Goal: Navigation & Orientation: Find specific page/section

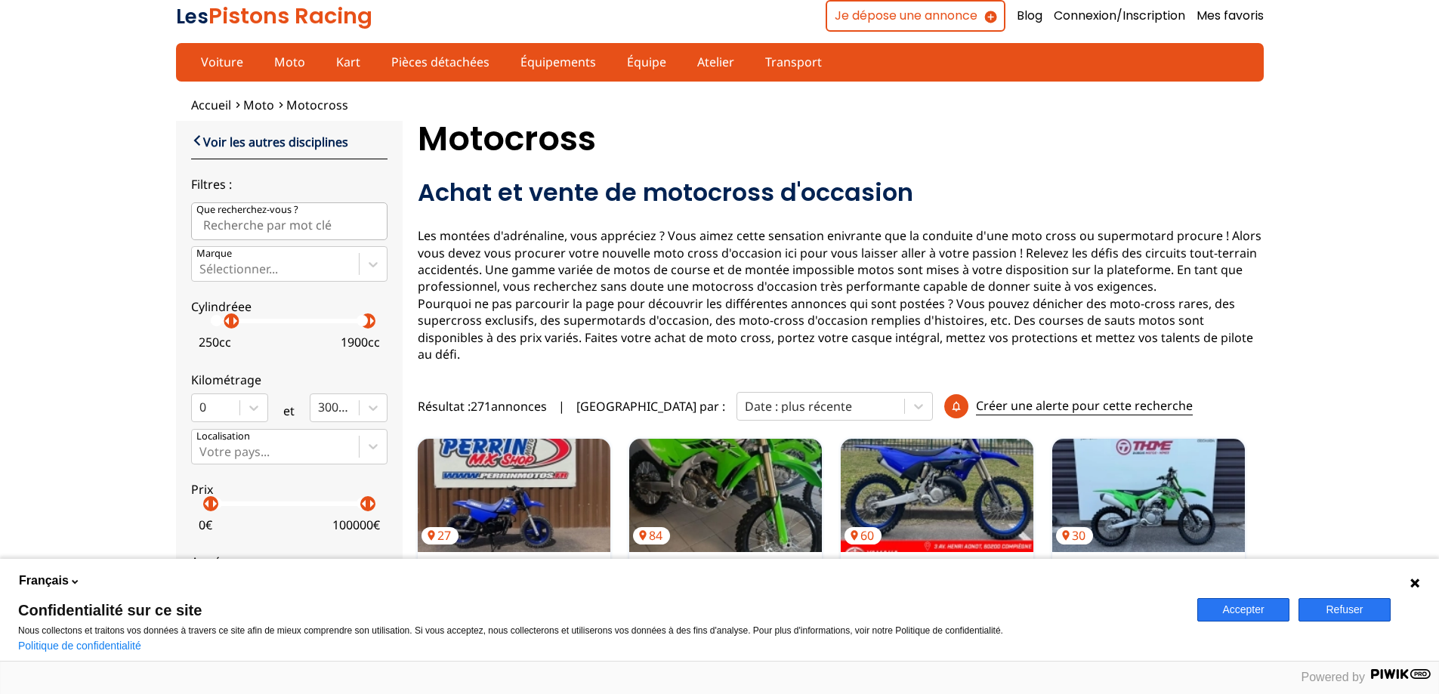
drag, startPoint x: 211, startPoint y: 322, endPoint x: 231, endPoint y: 317, distance: 20.9
click at [231, 317] on p "arrow_right" at bounding box center [235, 321] width 18 height 18
drag, startPoint x: 366, startPoint y: 321, endPoint x: 252, endPoint y: 319, distance: 114.9
click at [252, 319] on div "arrow_left arrow_right arrow_left arrow_right" at bounding box center [289, 321] width 157 height 5
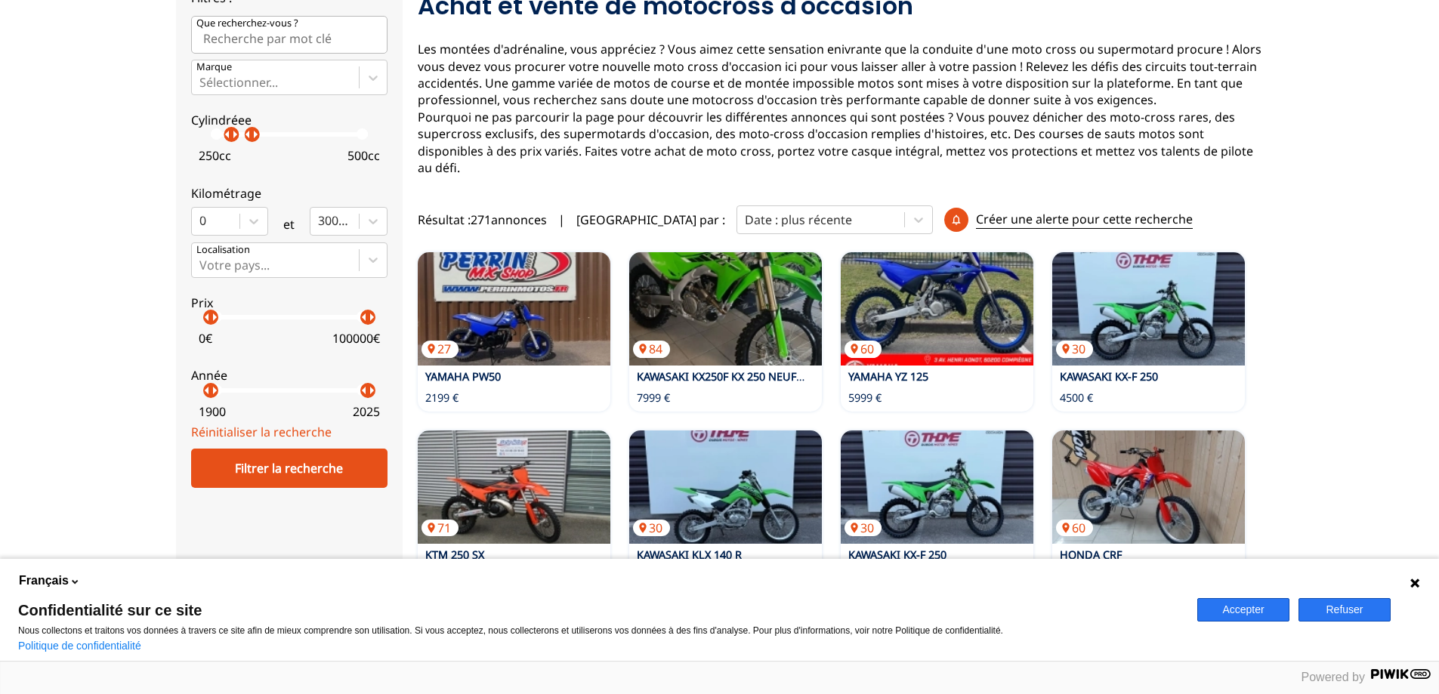
scroll to position [227, 0]
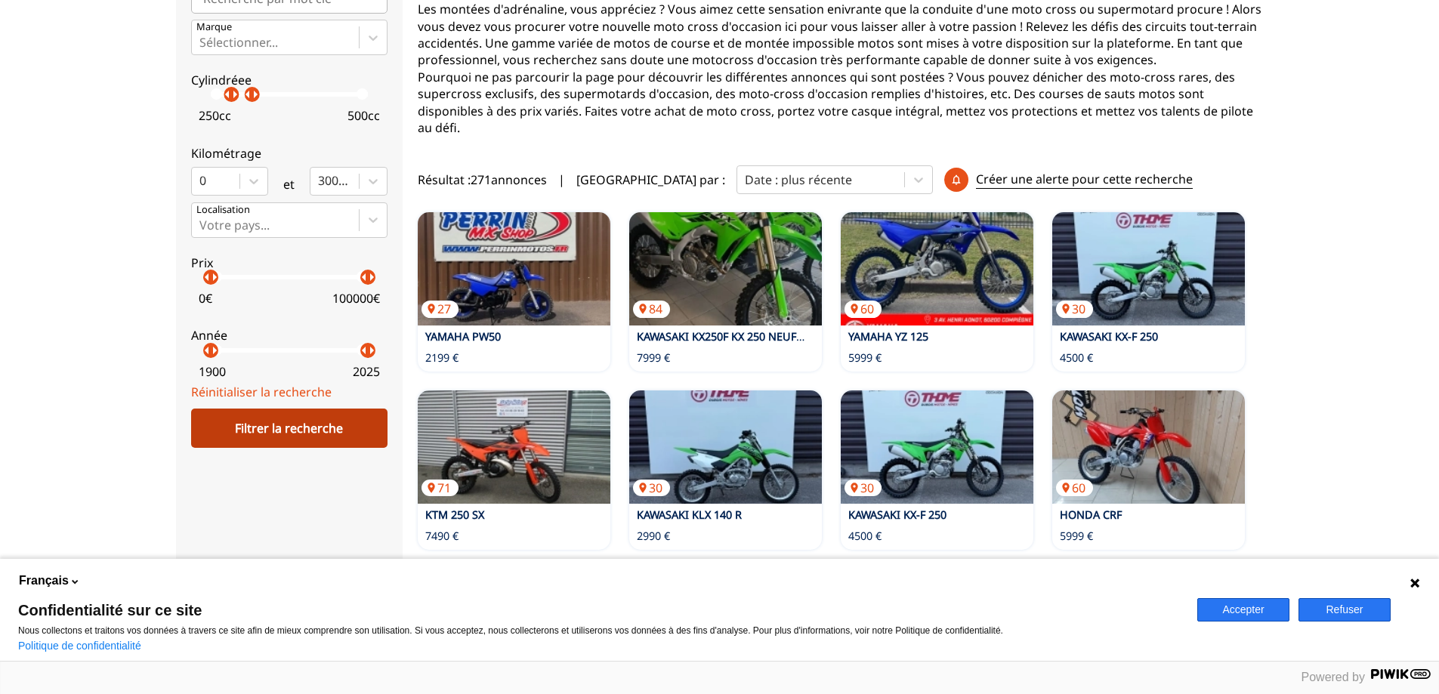
click at [306, 422] on div "Filtrer la recherche" at bounding box center [289, 428] width 196 height 39
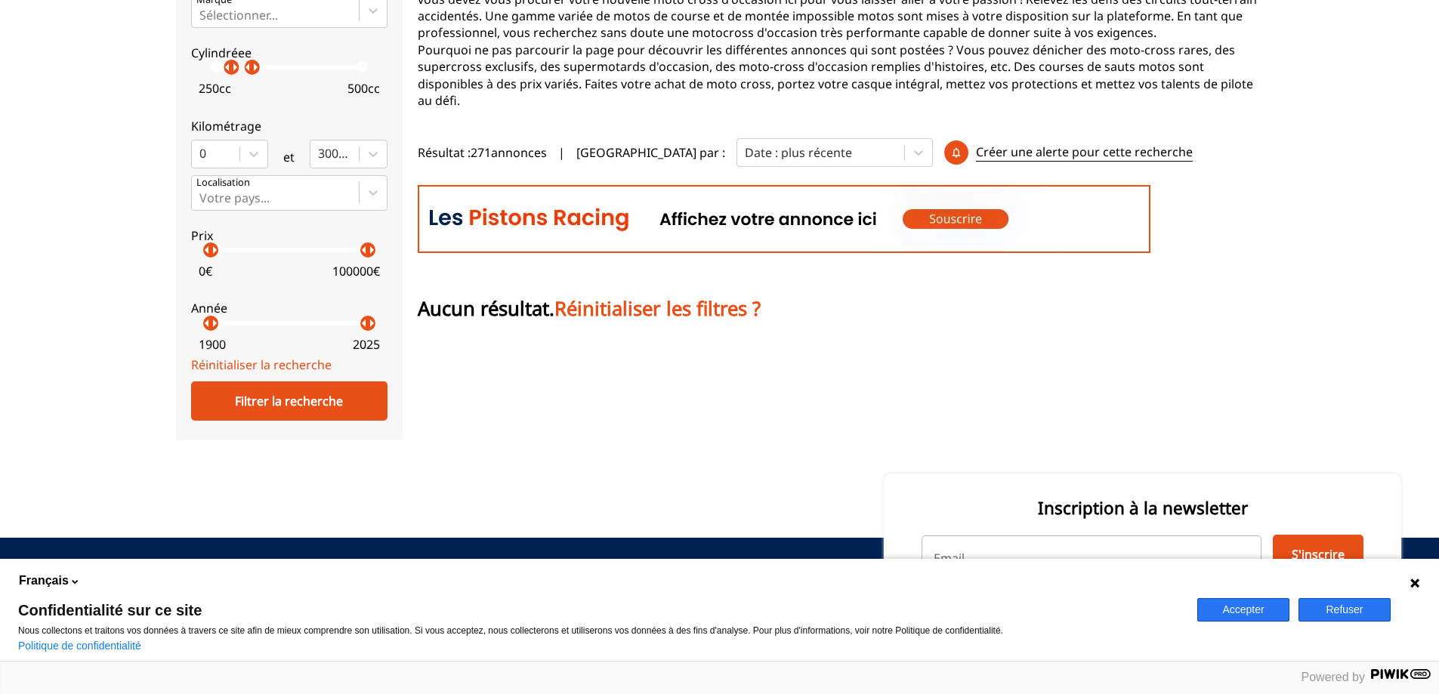
scroll to position [302, 0]
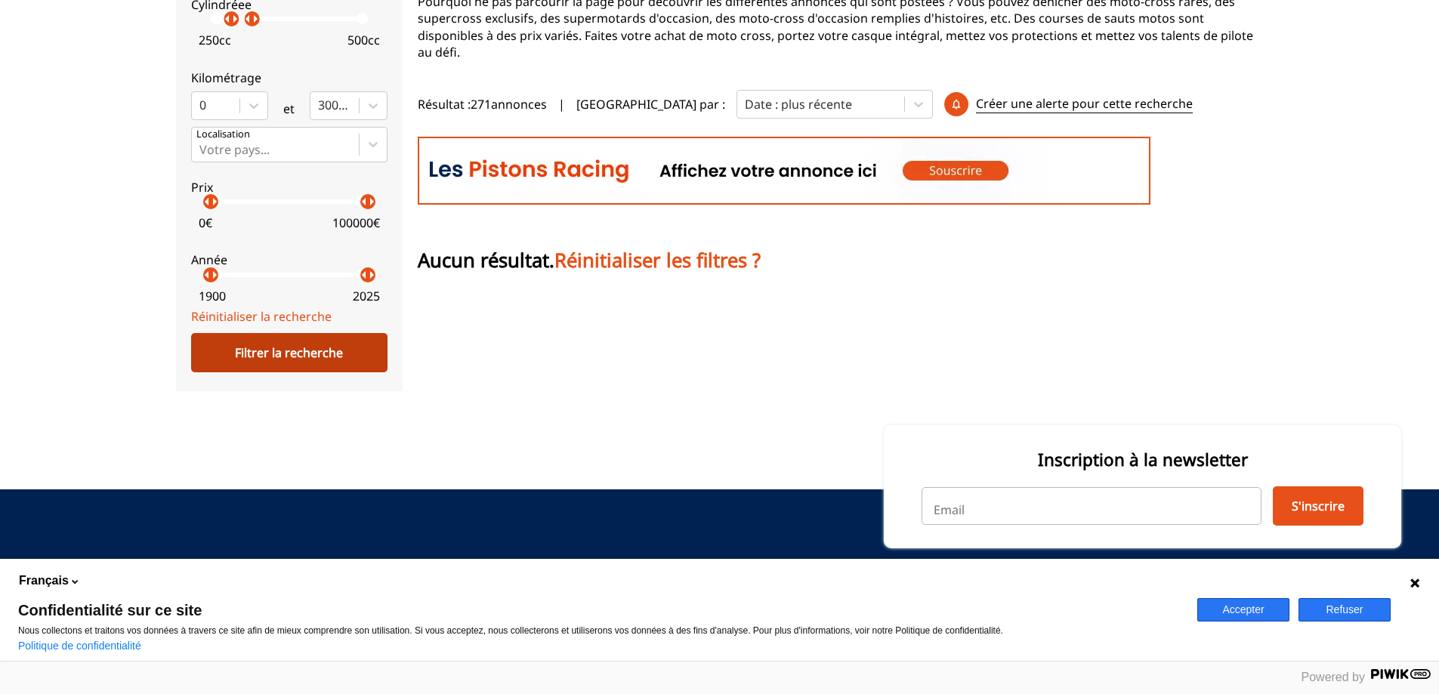
click at [307, 360] on div "Filtrer la recherche" at bounding box center [289, 352] width 196 height 39
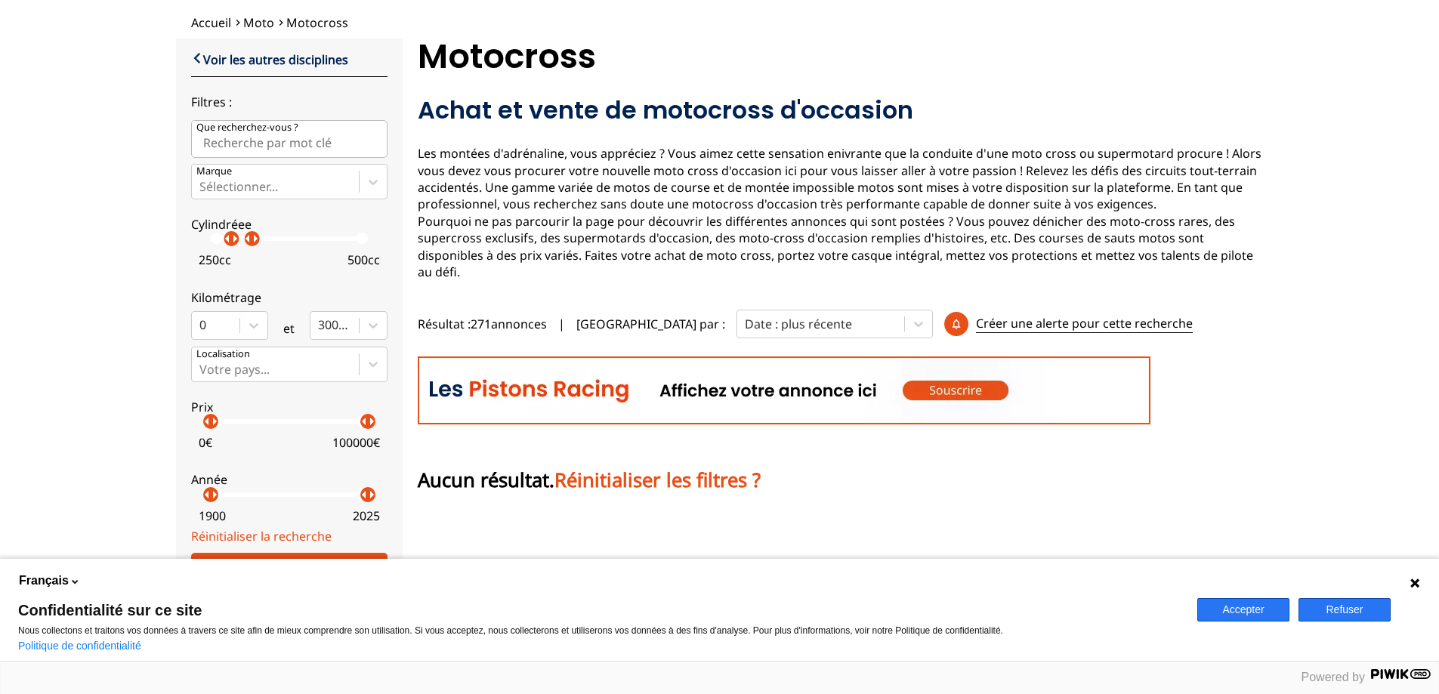
scroll to position [76, 0]
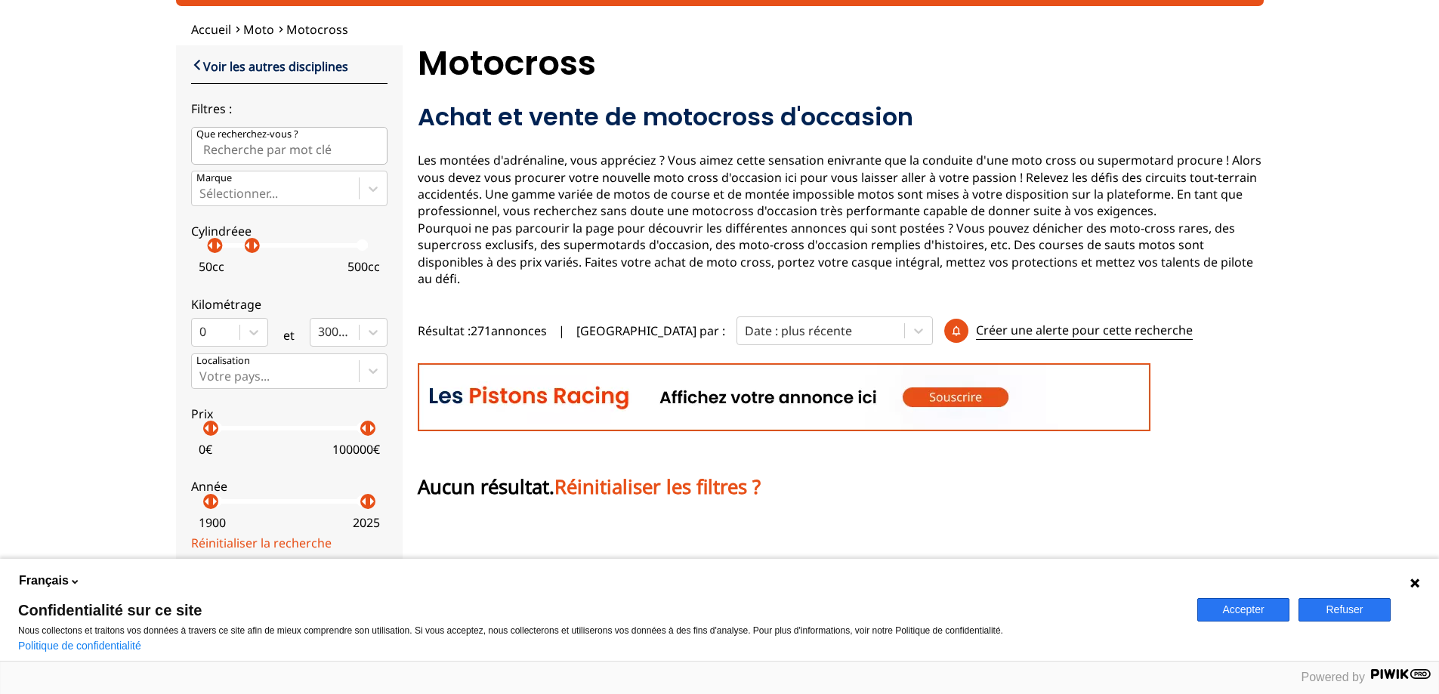
drag, startPoint x: 230, startPoint y: 246, endPoint x: 215, endPoint y: 248, distance: 16.0
click at [215, 248] on p "arrow_right" at bounding box center [218, 245] width 18 height 18
click at [128, 366] on div "Accueil Moto Motocross close Voir les autres disciplines Filtres : Que recherch…" at bounding box center [719, 319] width 1439 height 597
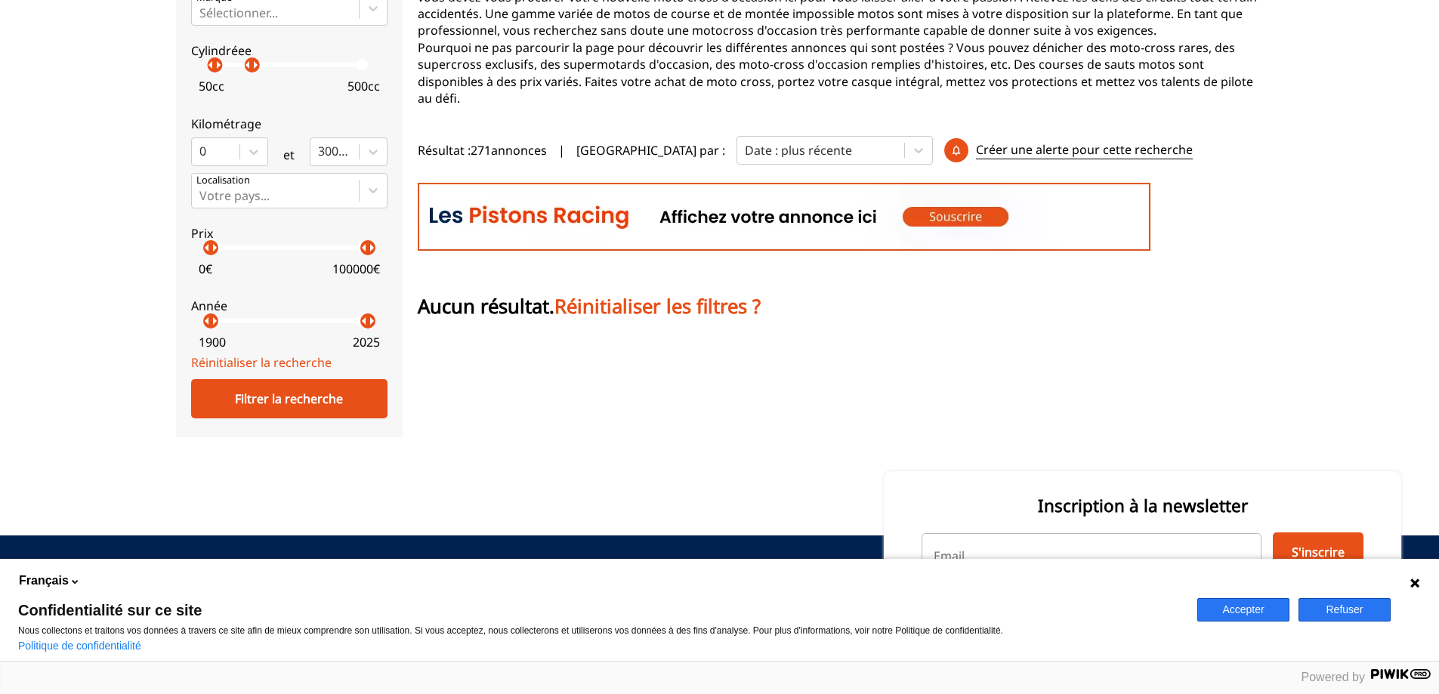
scroll to position [302, 0]
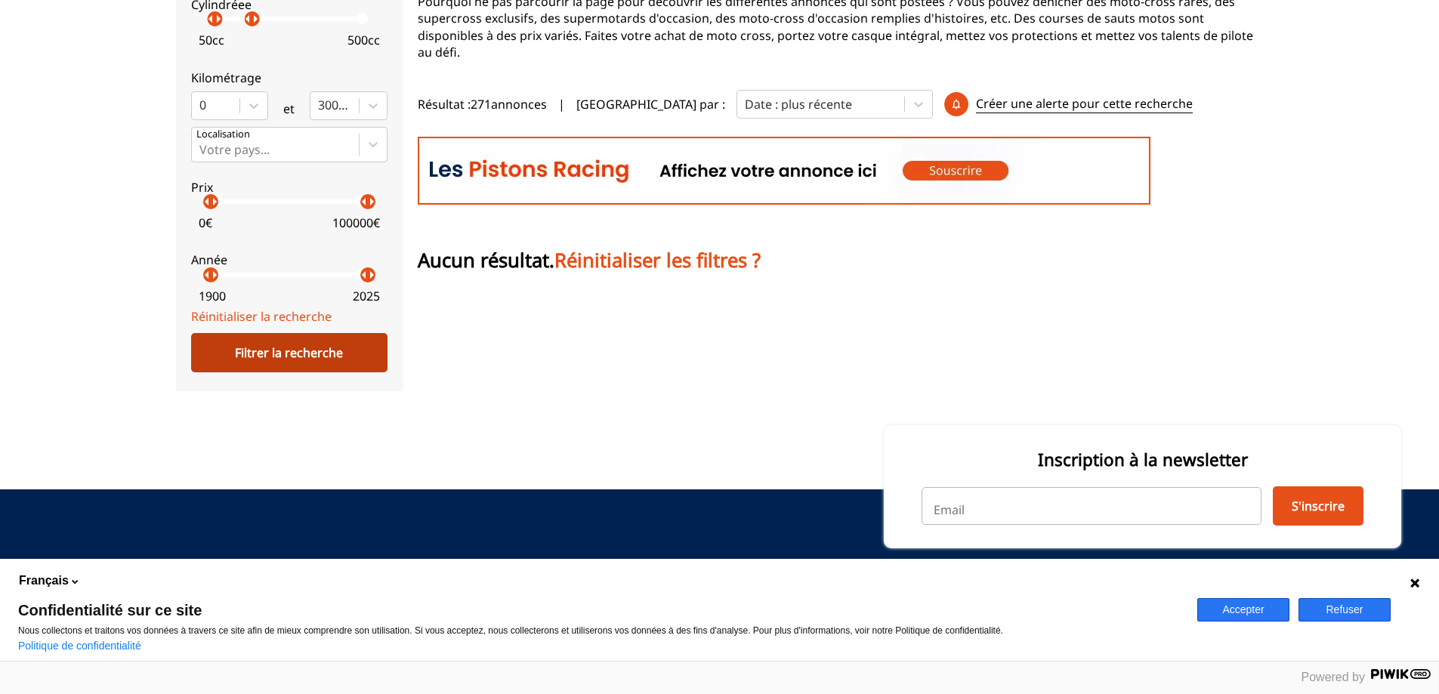
click at [261, 348] on div "Filtrer la recherche" at bounding box center [289, 352] width 196 height 39
click at [284, 348] on div "Filtrer la recherche" at bounding box center [289, 352] width 196 height 39
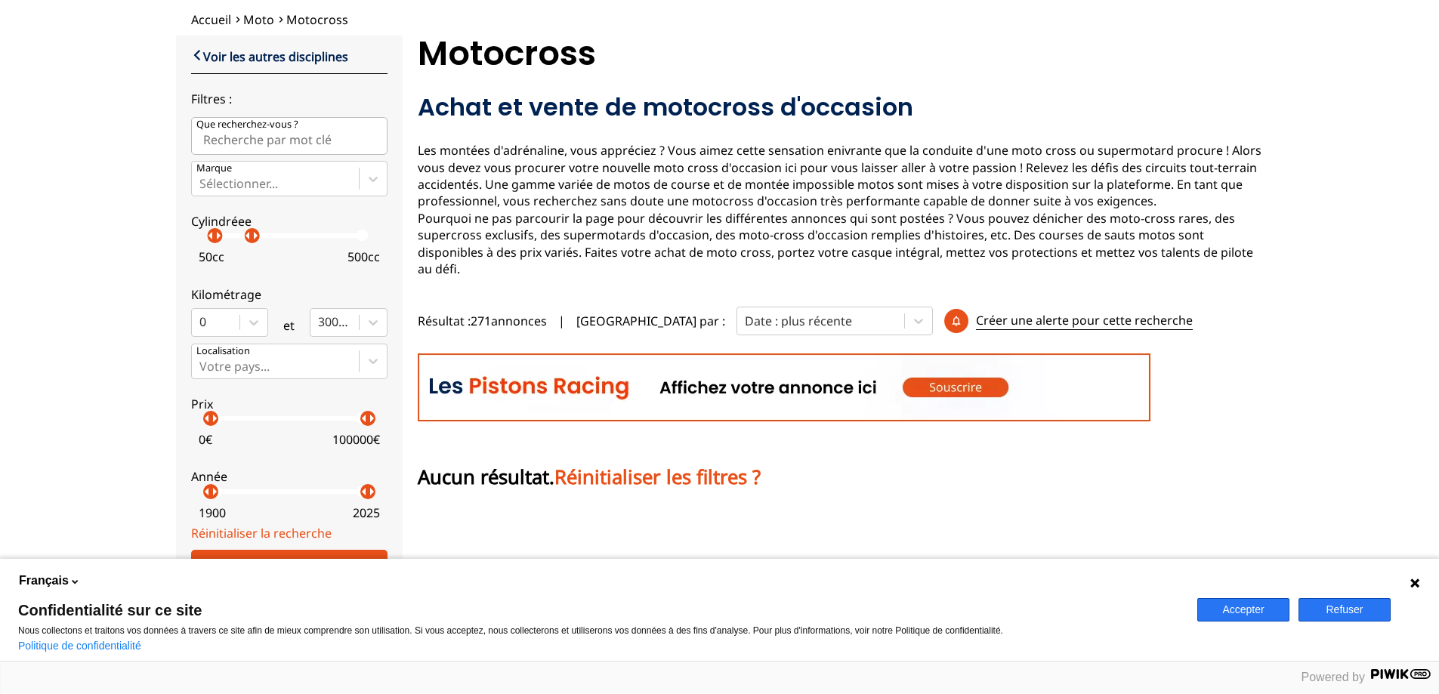
scroll to position [0, 0]
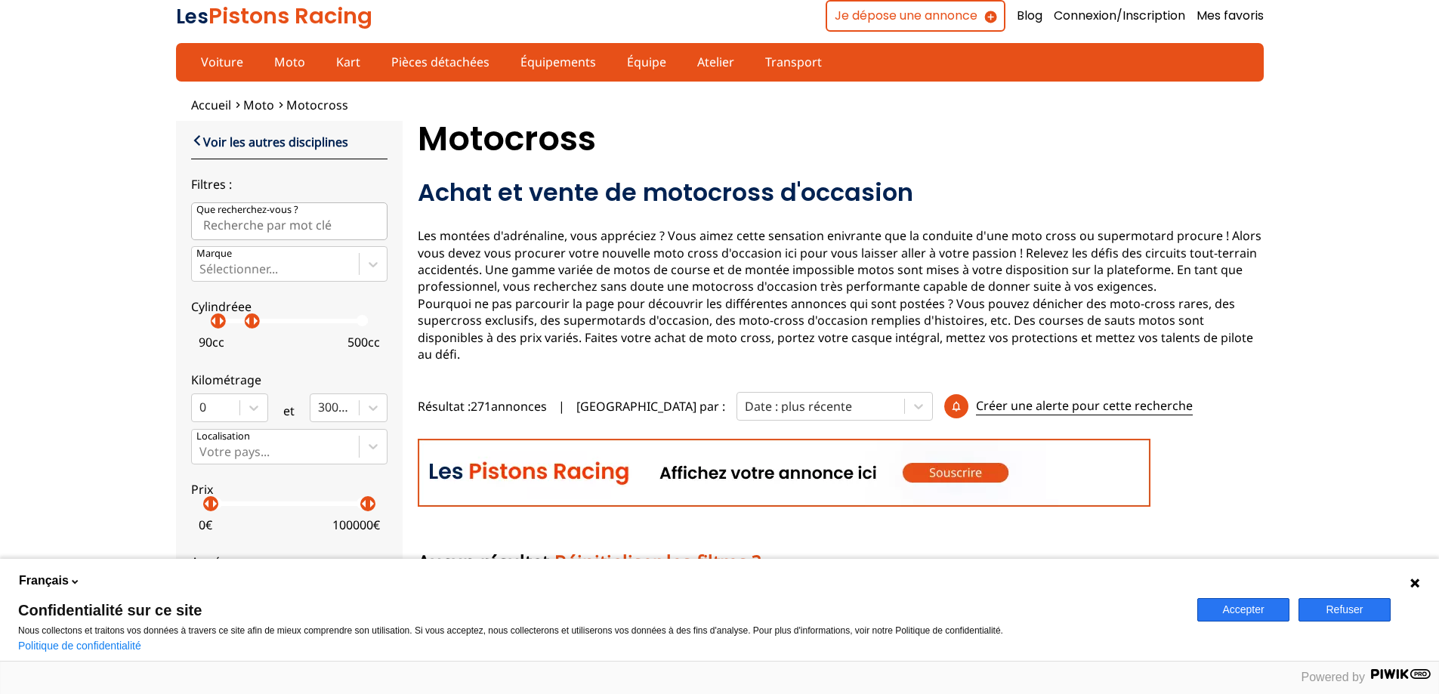
drag, startPoint x: 218, startPoint y: 324, endPoint x: 197, endPoint y: 318, distance: 21.3
click at [210, 318] on div "arrow_left arrow_right" at bounding box center [217, 321] width 15 height 15
drag, startPoint x: 330, startPoint y: 333, endPoint x: 480, endPoint y: 338, distance: 149.7
click at [479, 338] on div "close Voir les autres disciplines Filtres : Que recherchez-vous ? Marque Sélect…" at bounding box center [720, 407] width 1088 height 572
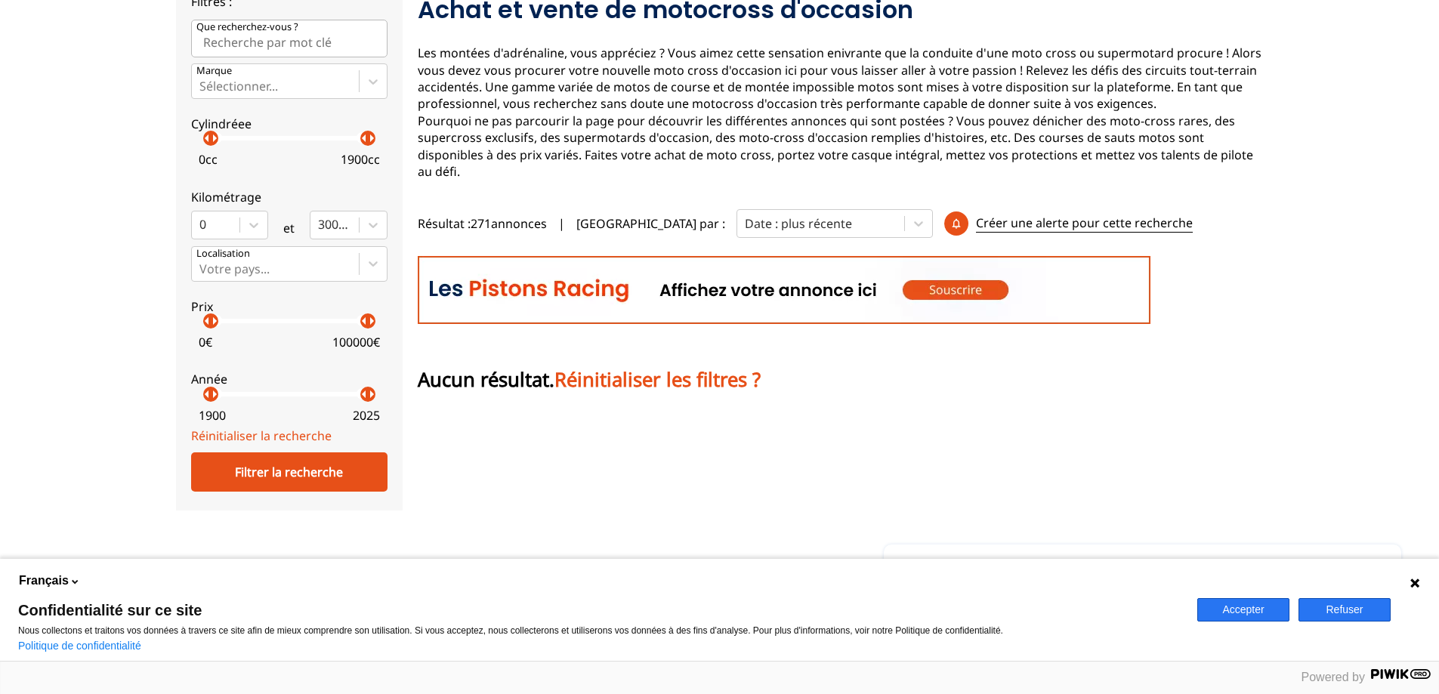
scroll to position [302, 0]
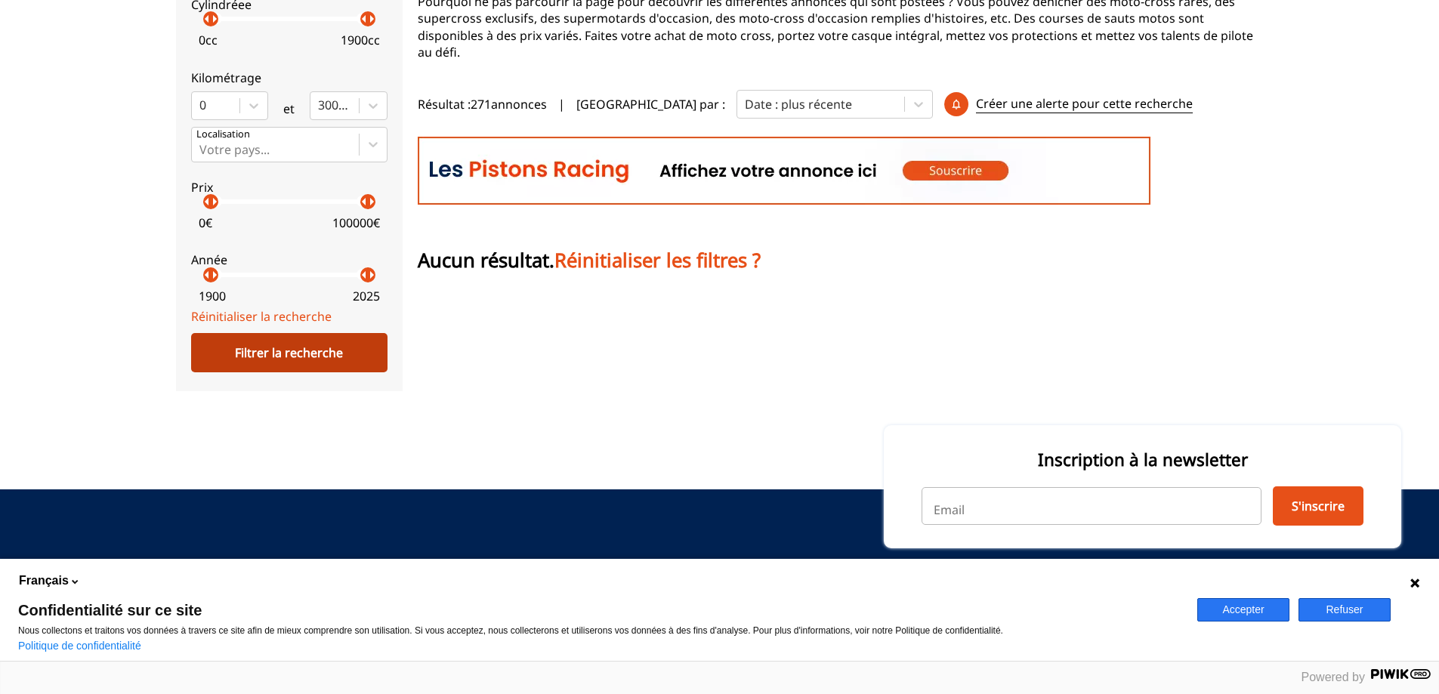
click at [243, 351] on div "Filtrer la recherche" at bounding box center [289, 352] width 196 height 39
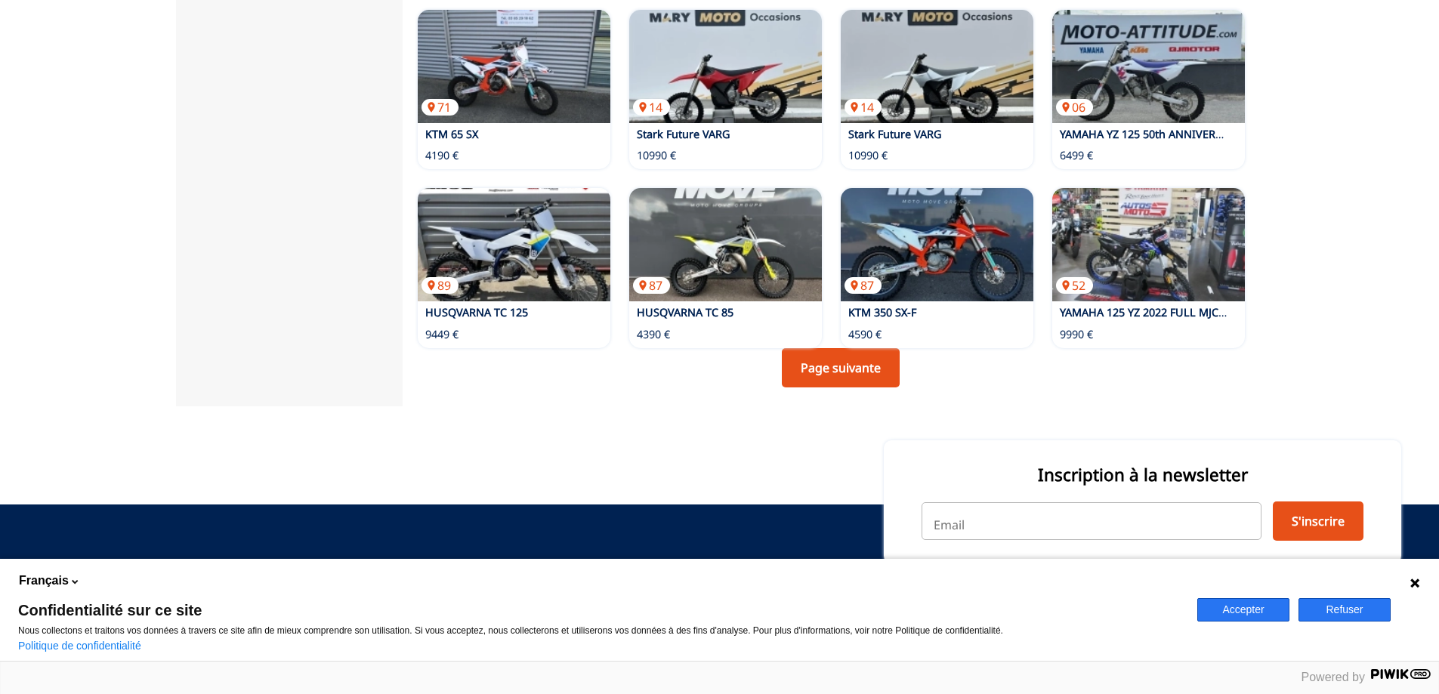
scroll to position [1058, 0]
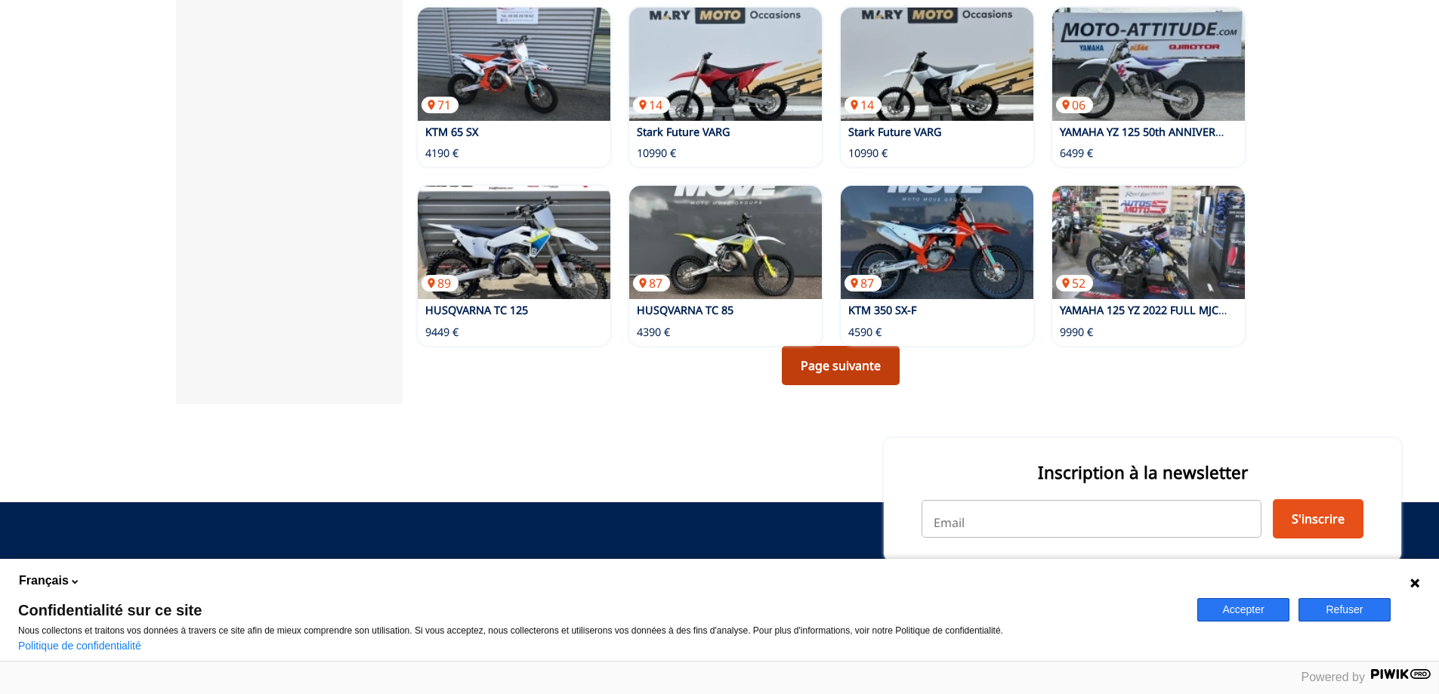
click at [840, 368] on link "Page suivante" at bounding box center [841, 365] width 118 height 39
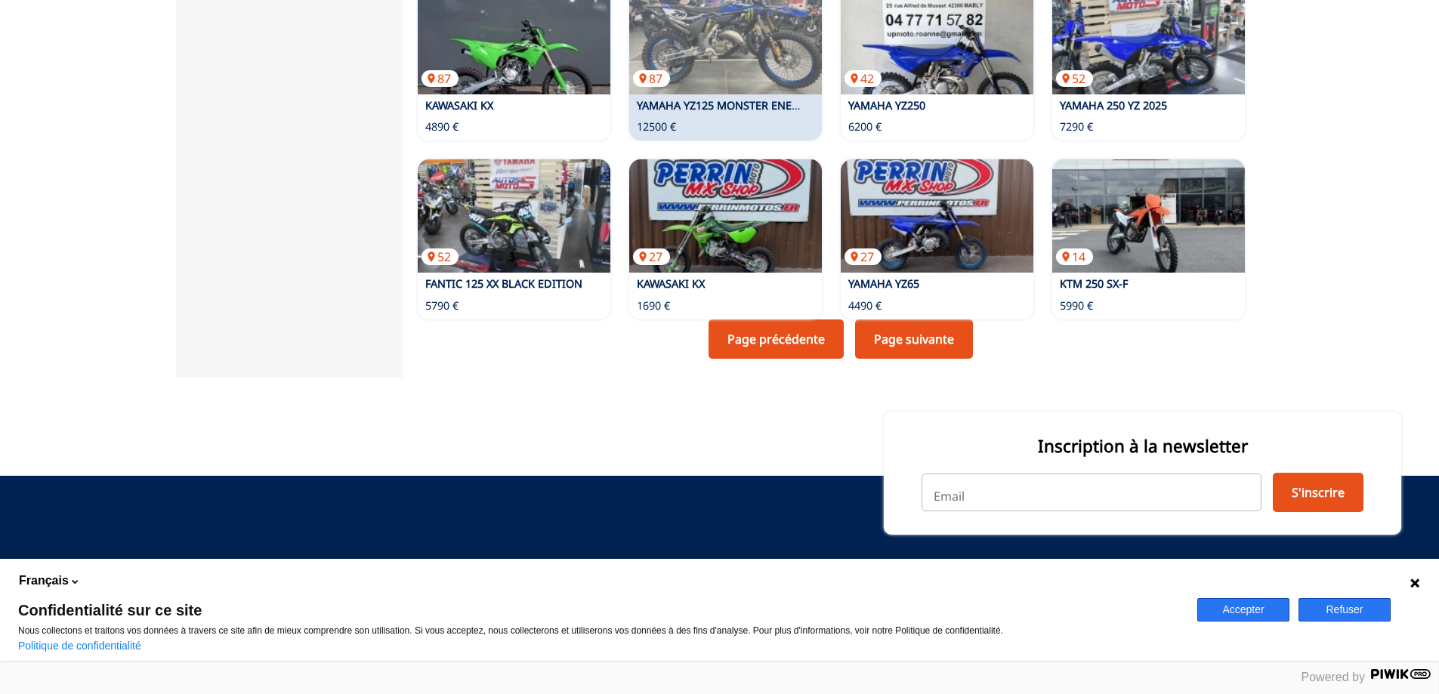
scroll to position [1085, 0]
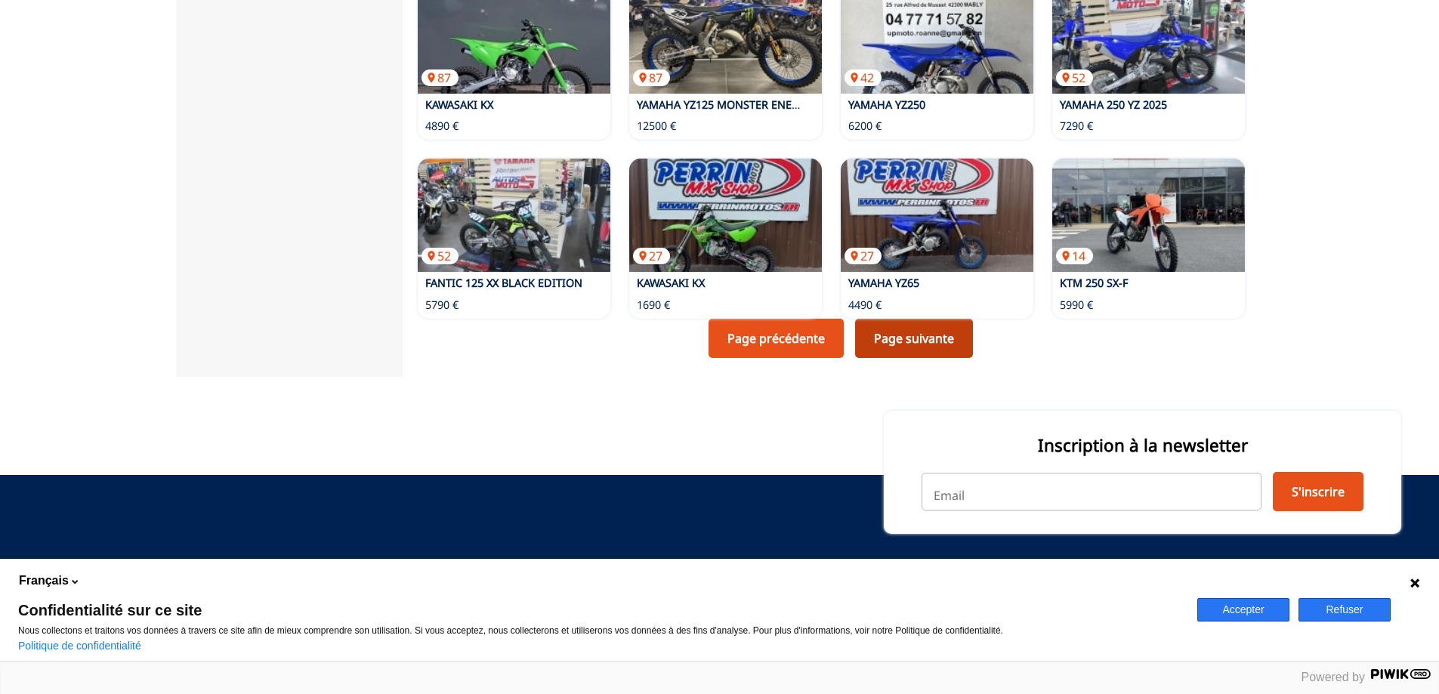
click at [896, 329] on link "Page suivante" at bounding box center [914, 338] width 118 height 39
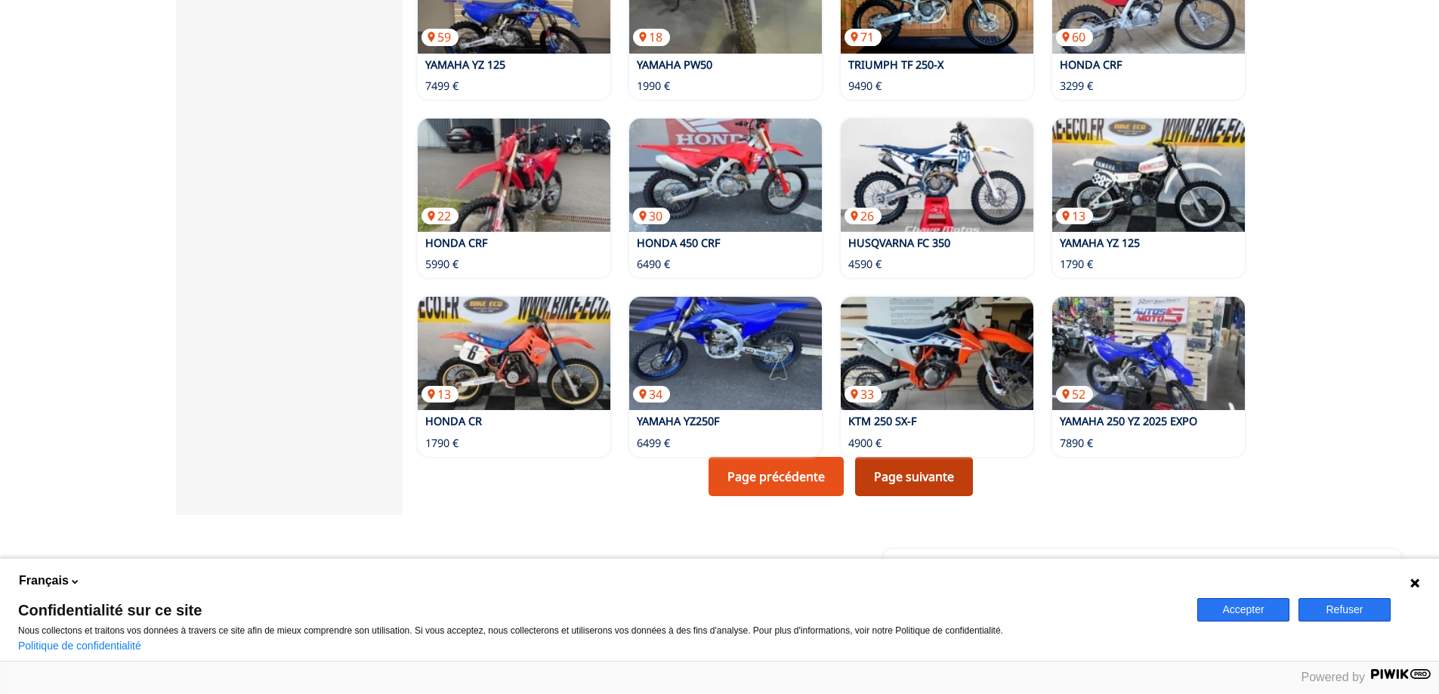
scroll to position [982, 0]
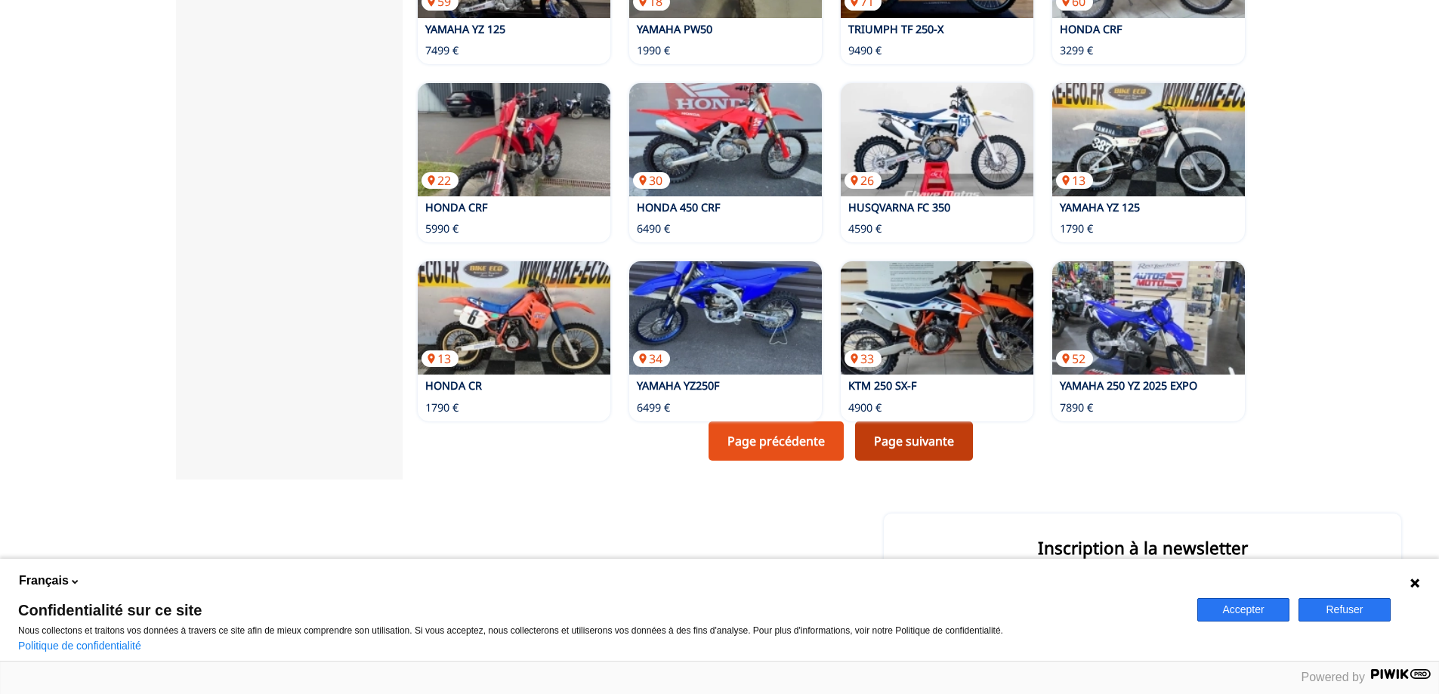
click at [915, 422] on link "Page suivante" at bounding box center [914, 441] width 118 height 39
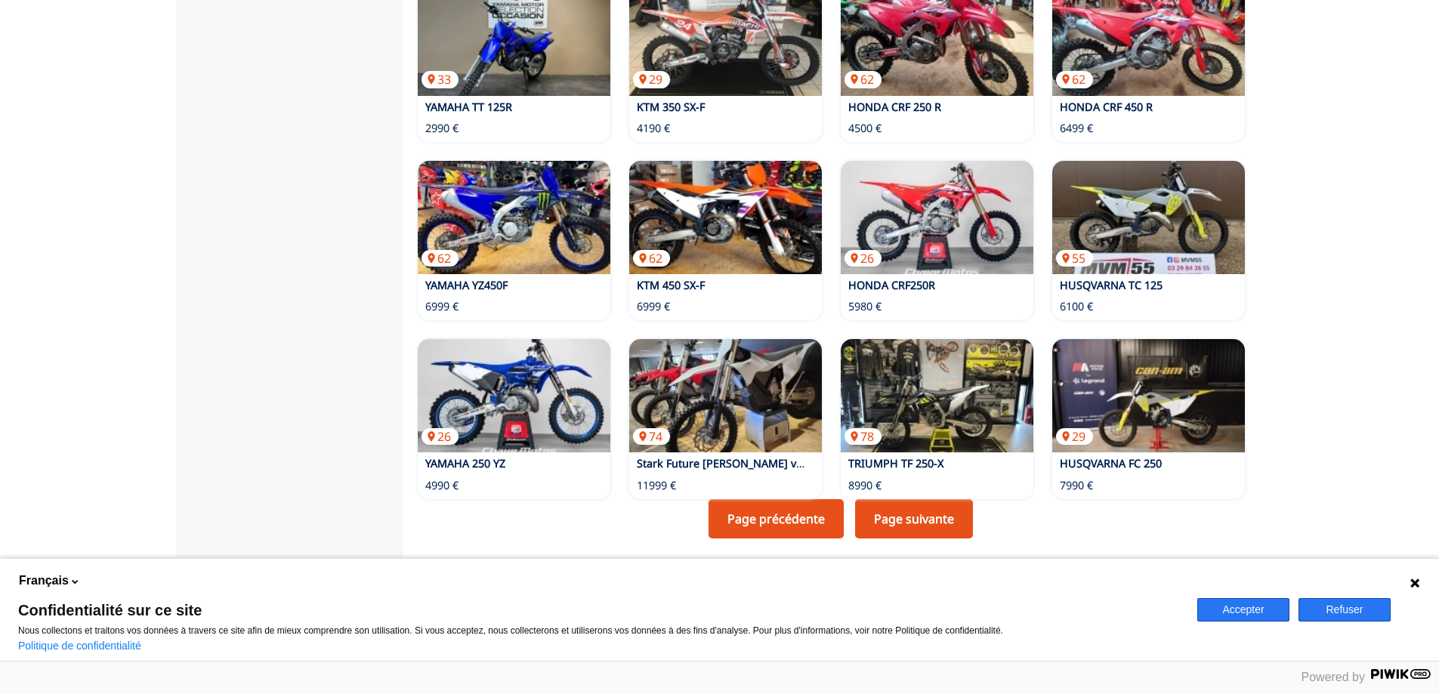
scroll to position [907, 0]
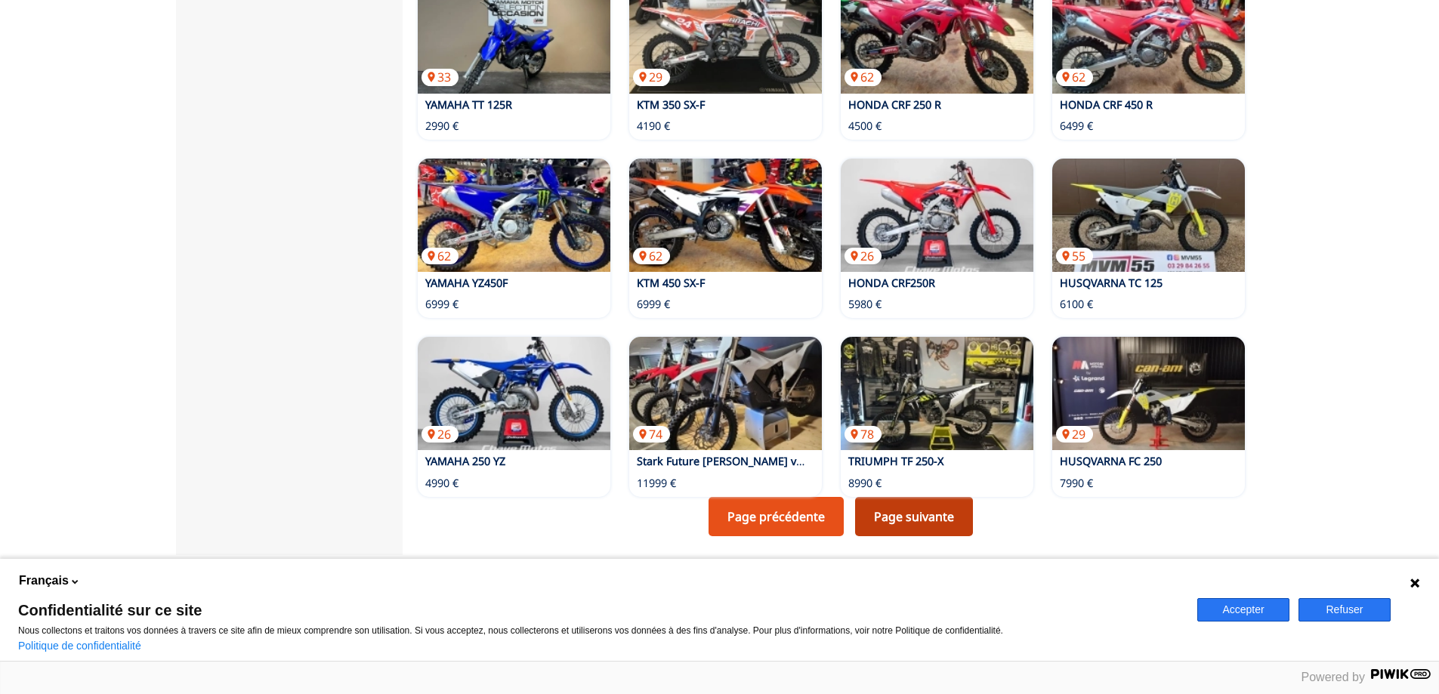
click at [936, 497] on link "Page suivante" at bounding box center [914, 516] width 118 height 39
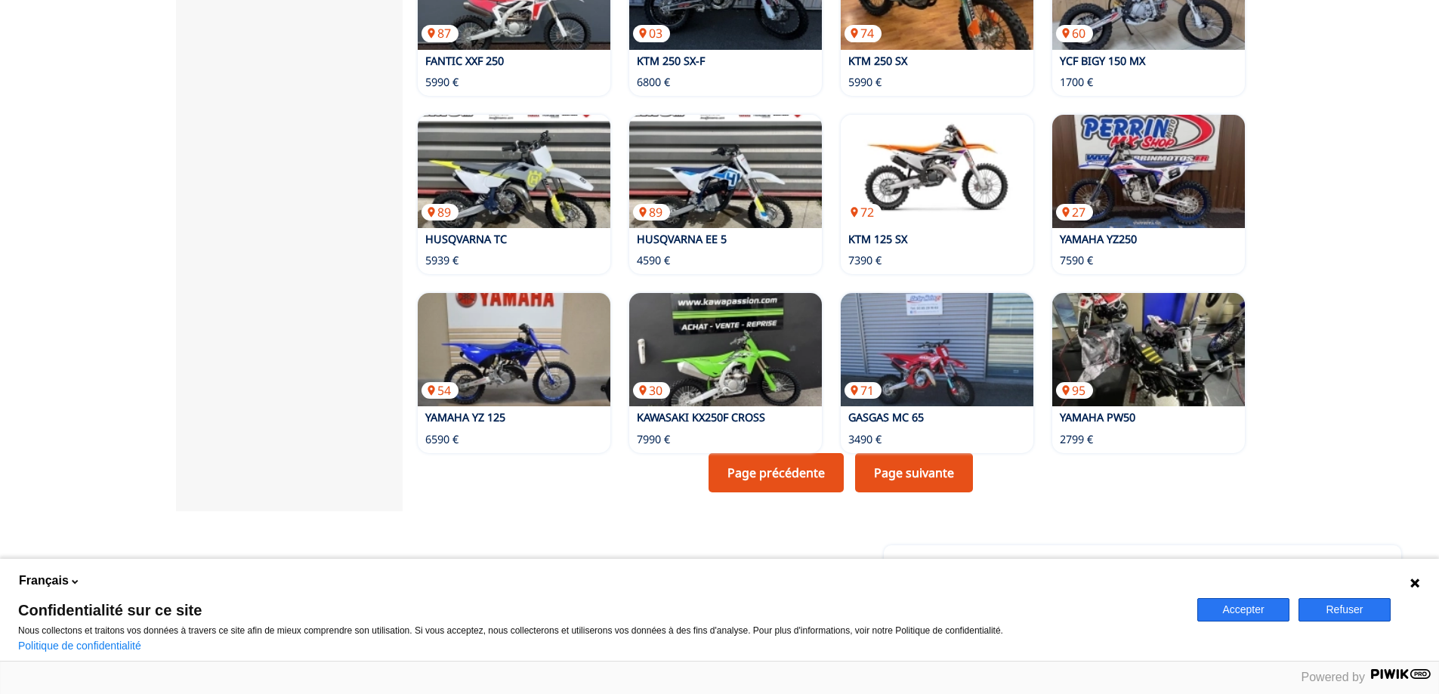
scroll to position [982, 0]
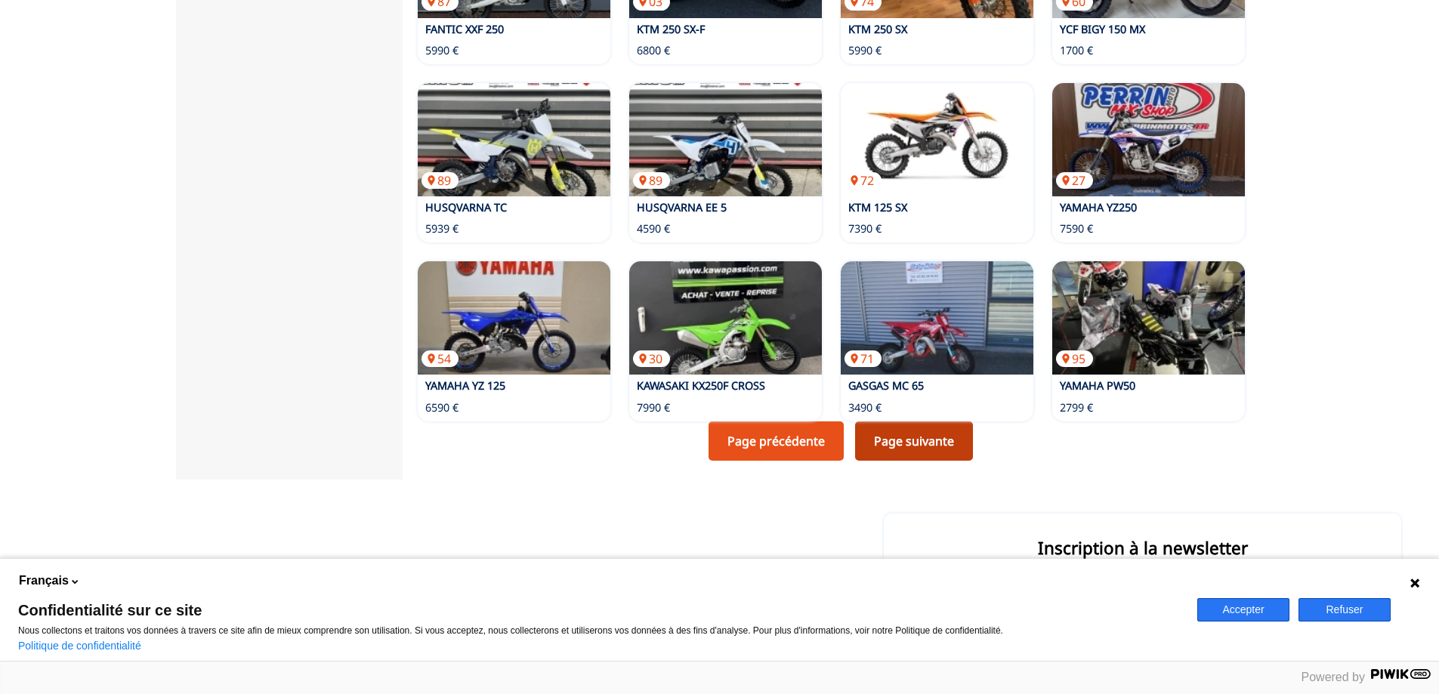
click at [903, 428] on link "Page suivante" at bounding box center [914, 441] width 118 height 39
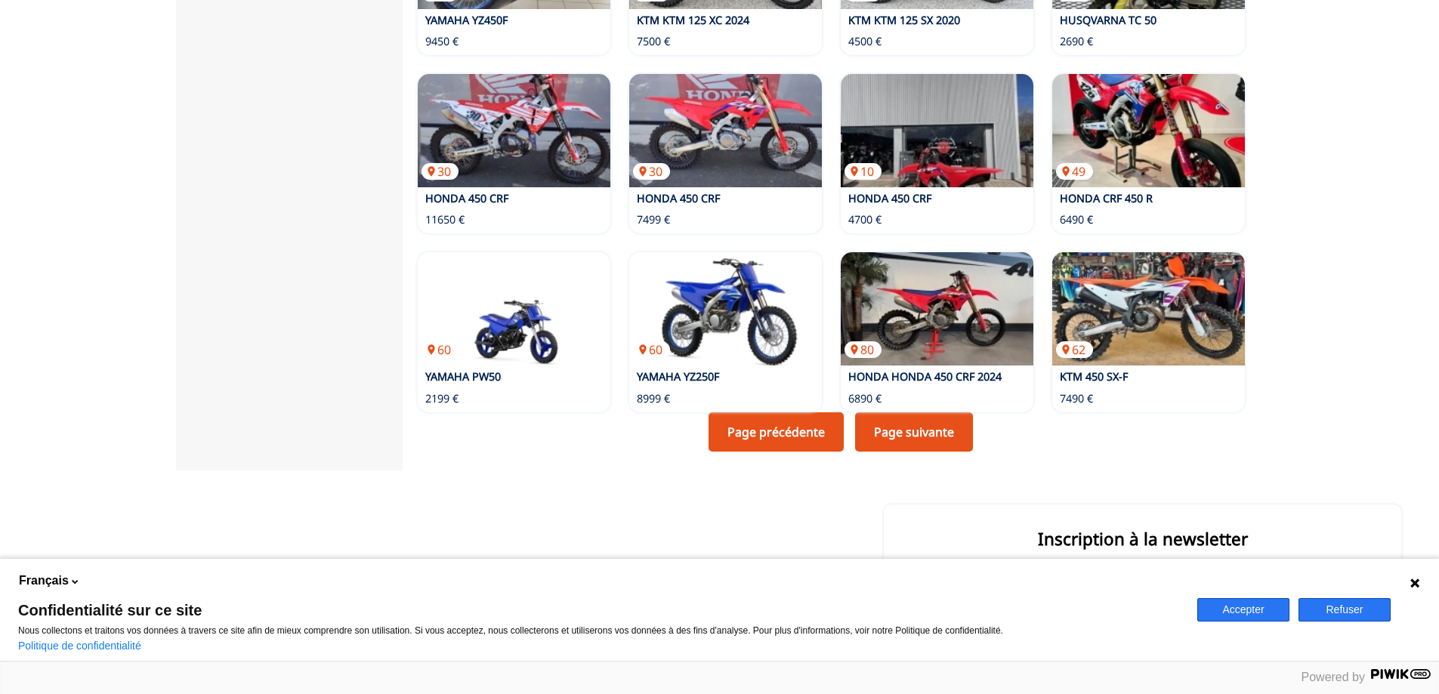
scroll to position [1085, 0]
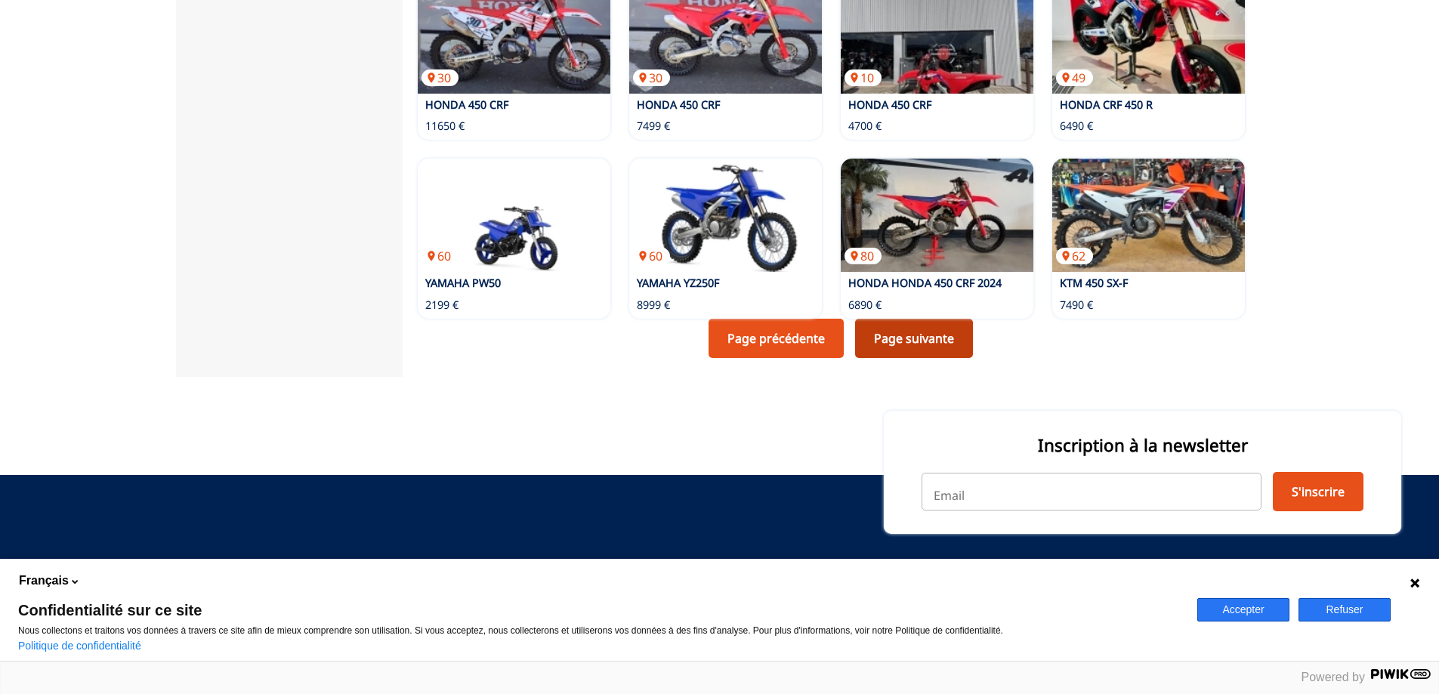
click at [925, 330] on link "Page suivante" at bounding box center [914, 338] width 118 height 39
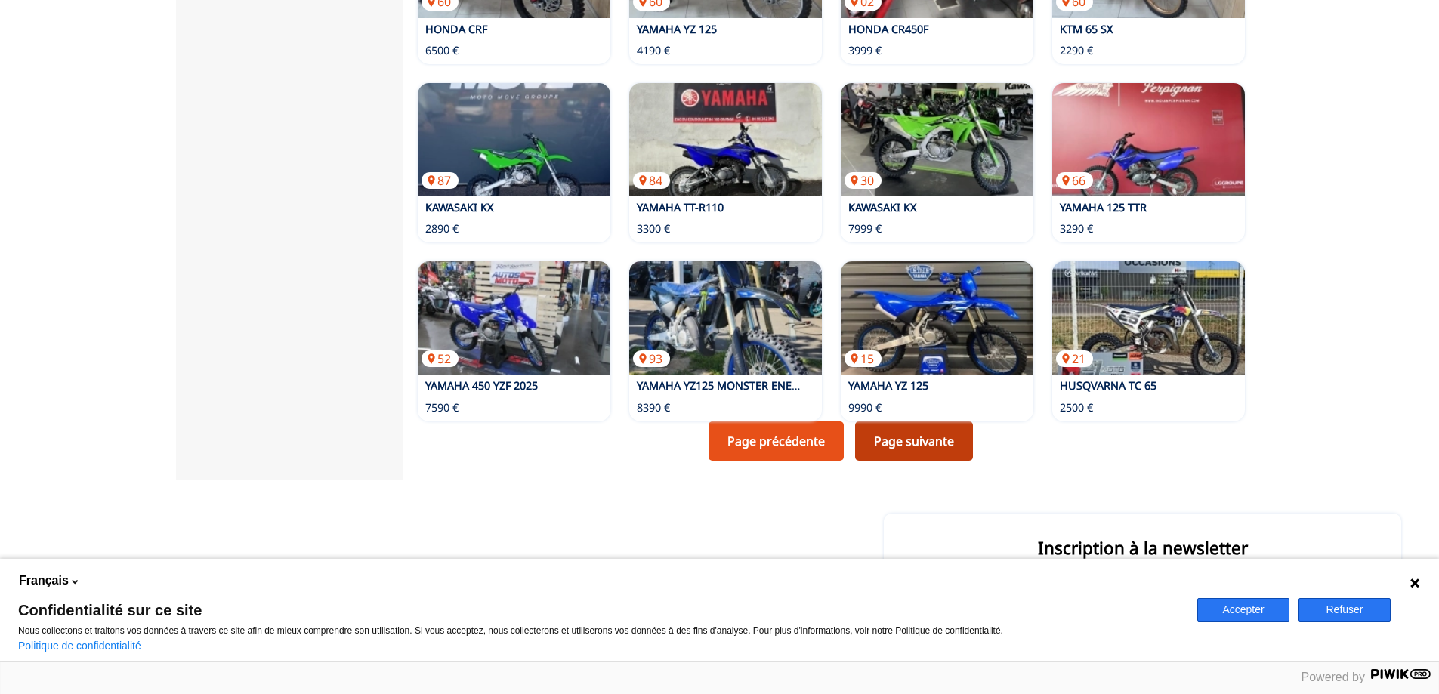
click at [928, 431] on link "Page suivante" at bounding box center [914, 441] width 118 height 39
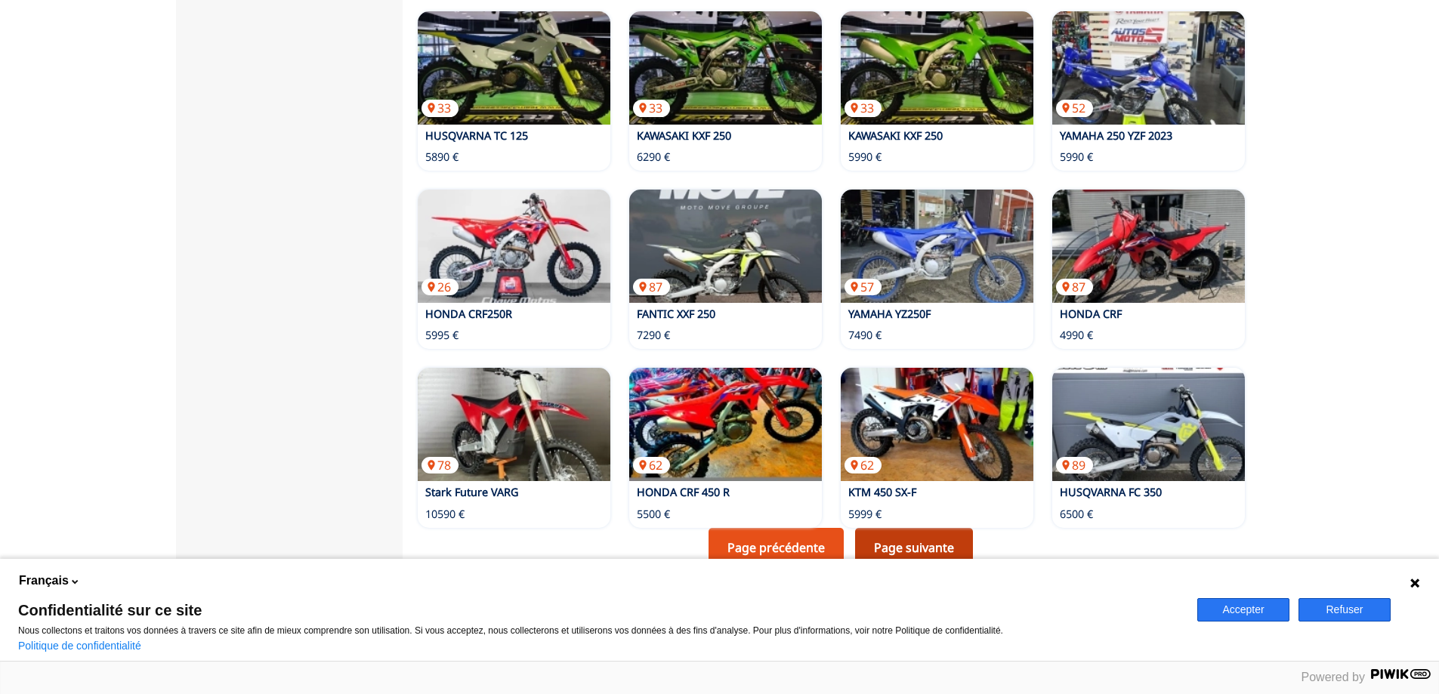
scroll to position [907, 0]
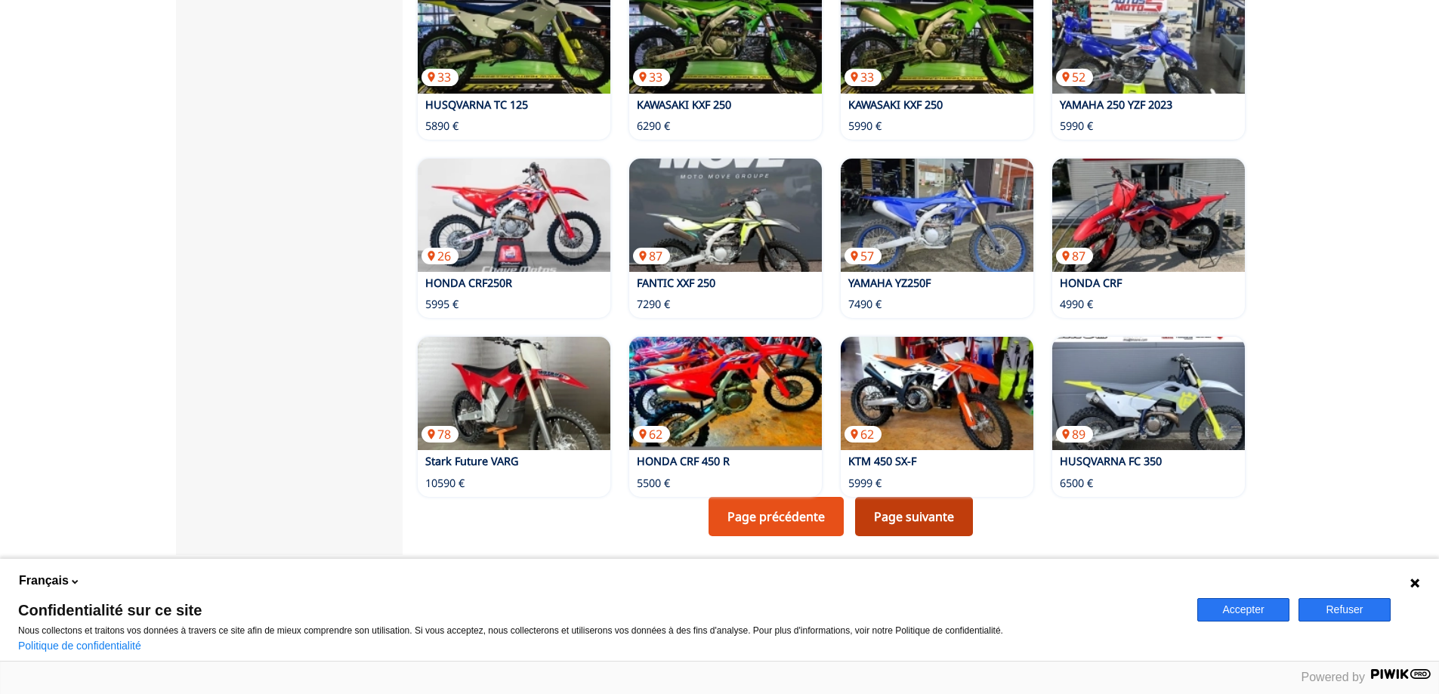
click at [929, 506] on link "Page suivante" at bounding box center [914, 516] width 118 height 39
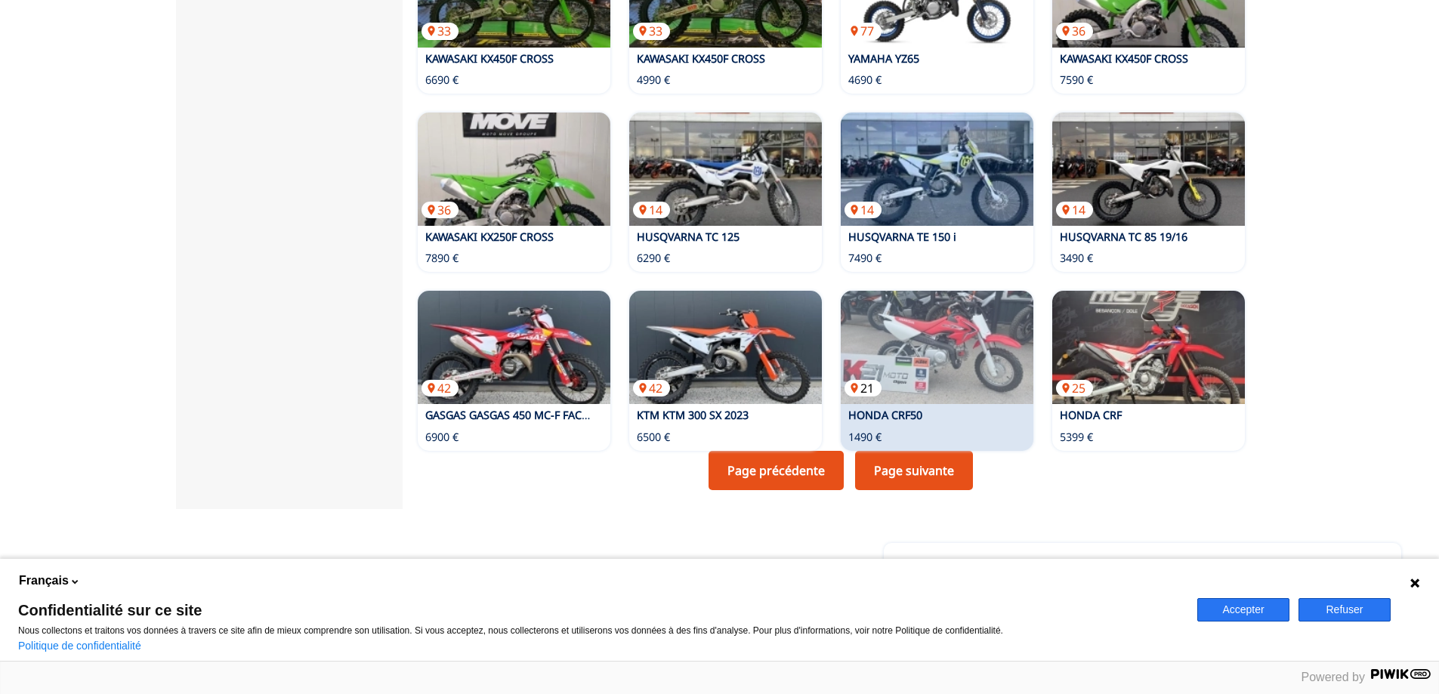
scroll to position [982, 0]
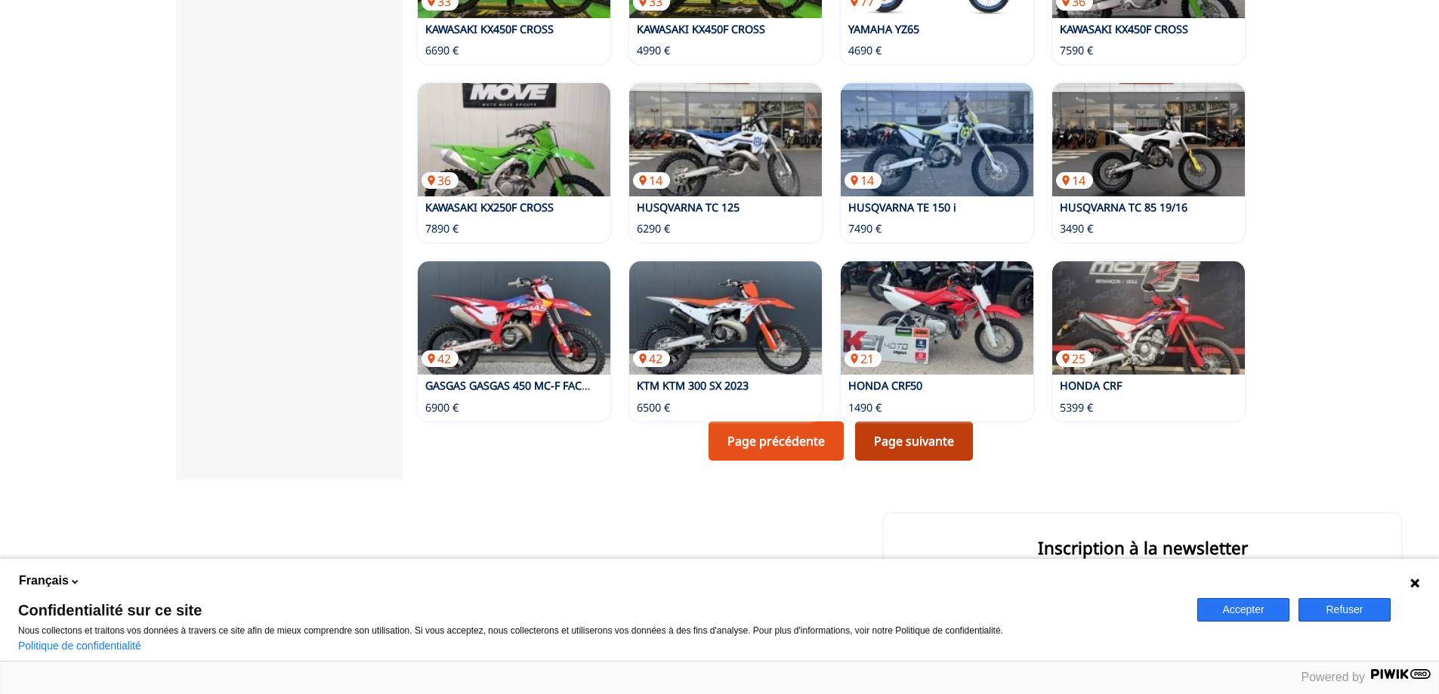
click at [950, 431] on link "Page suivante" at bounding box center [914, 441] width 118 height 39
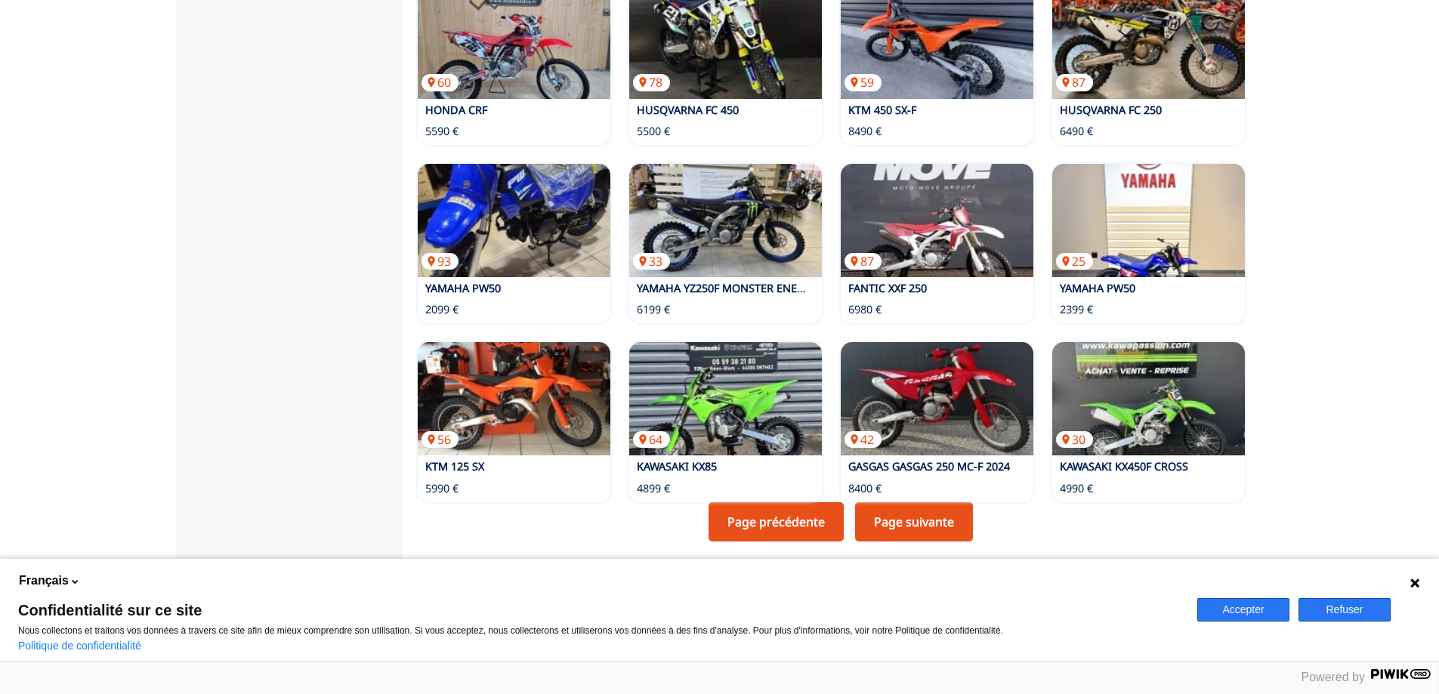
scroll to position [907, 0]
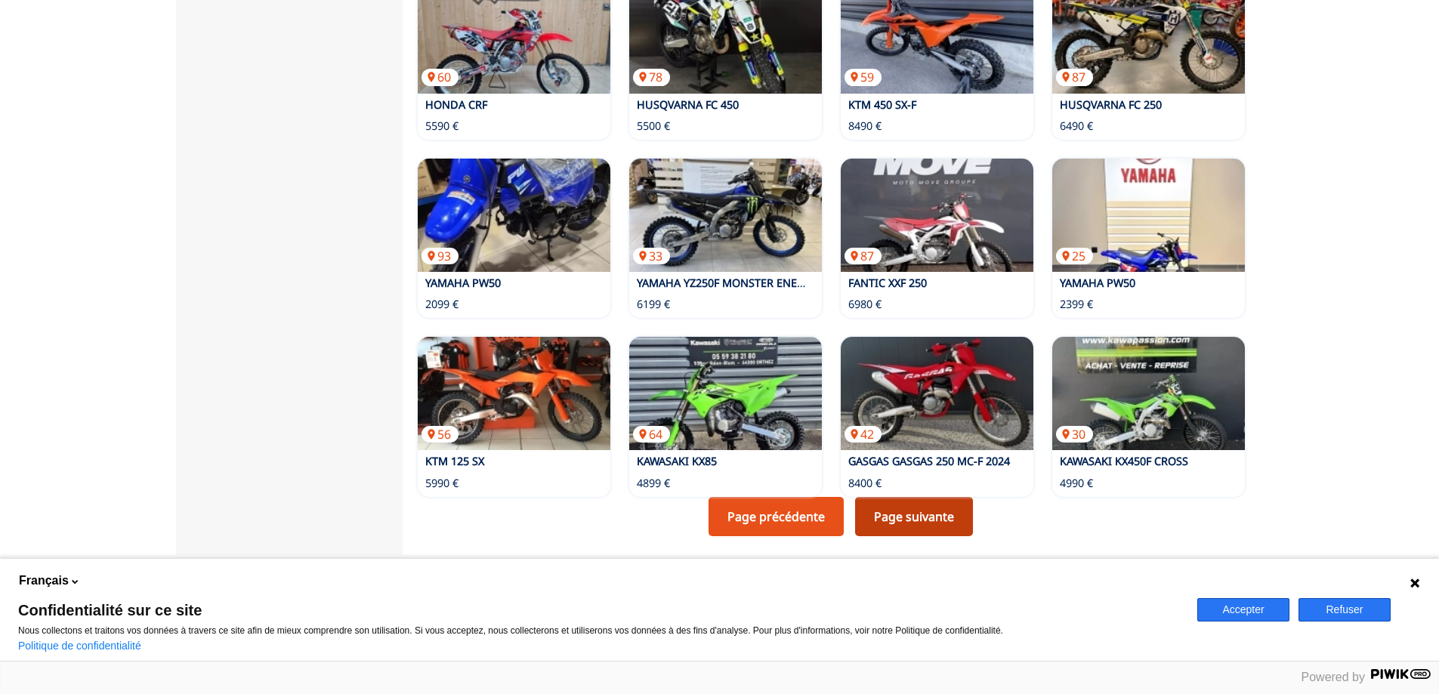
click at [928, 508] on link "Page suivante" at bounding box center [914, 516] width 118 height 39
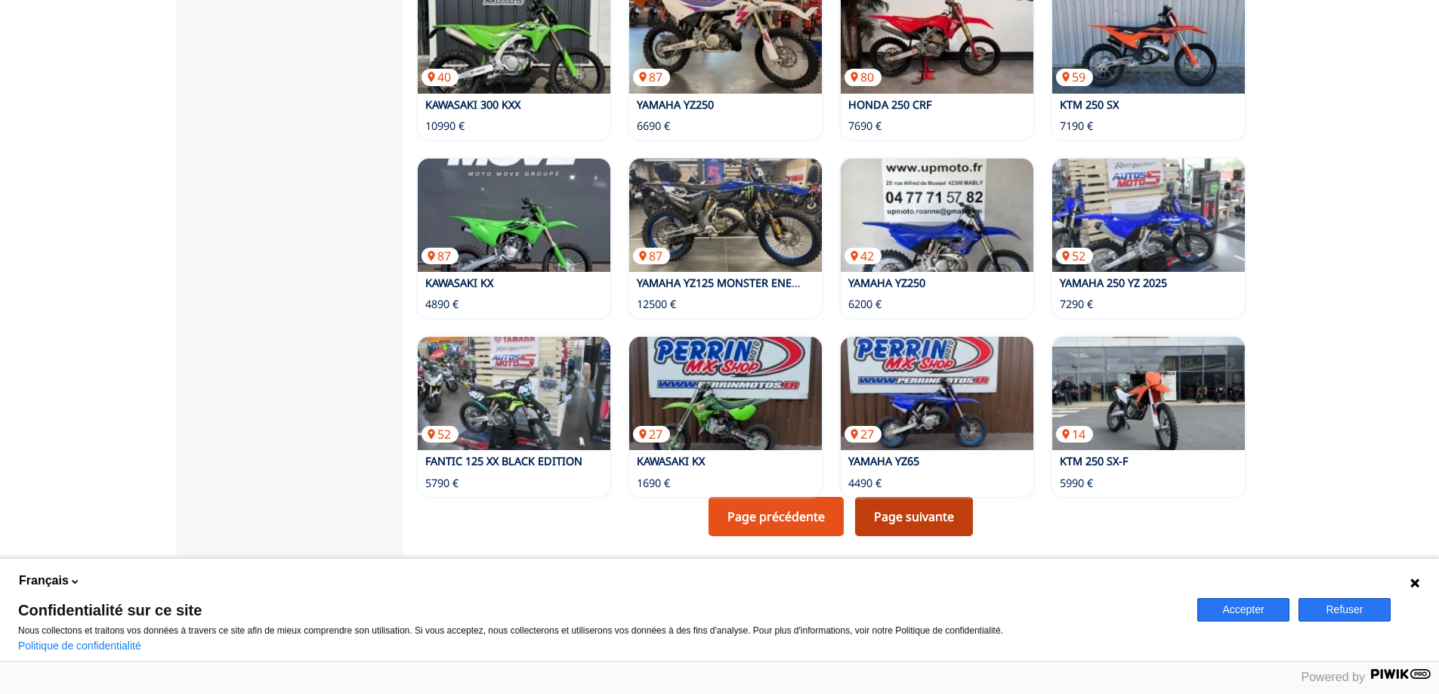
click at [924, 499] on link "Page suivante" at bounding box center [914, 516] width 118 height 39
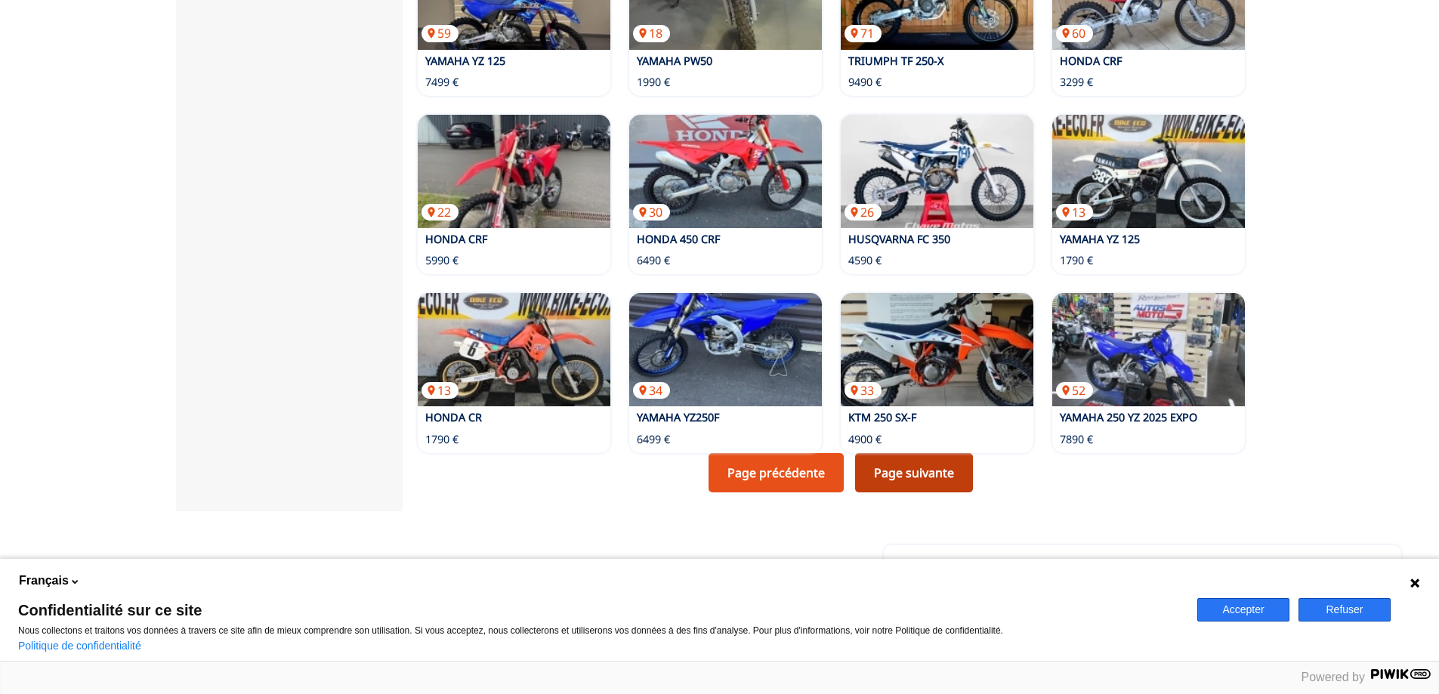
scroll to position [982, 0]
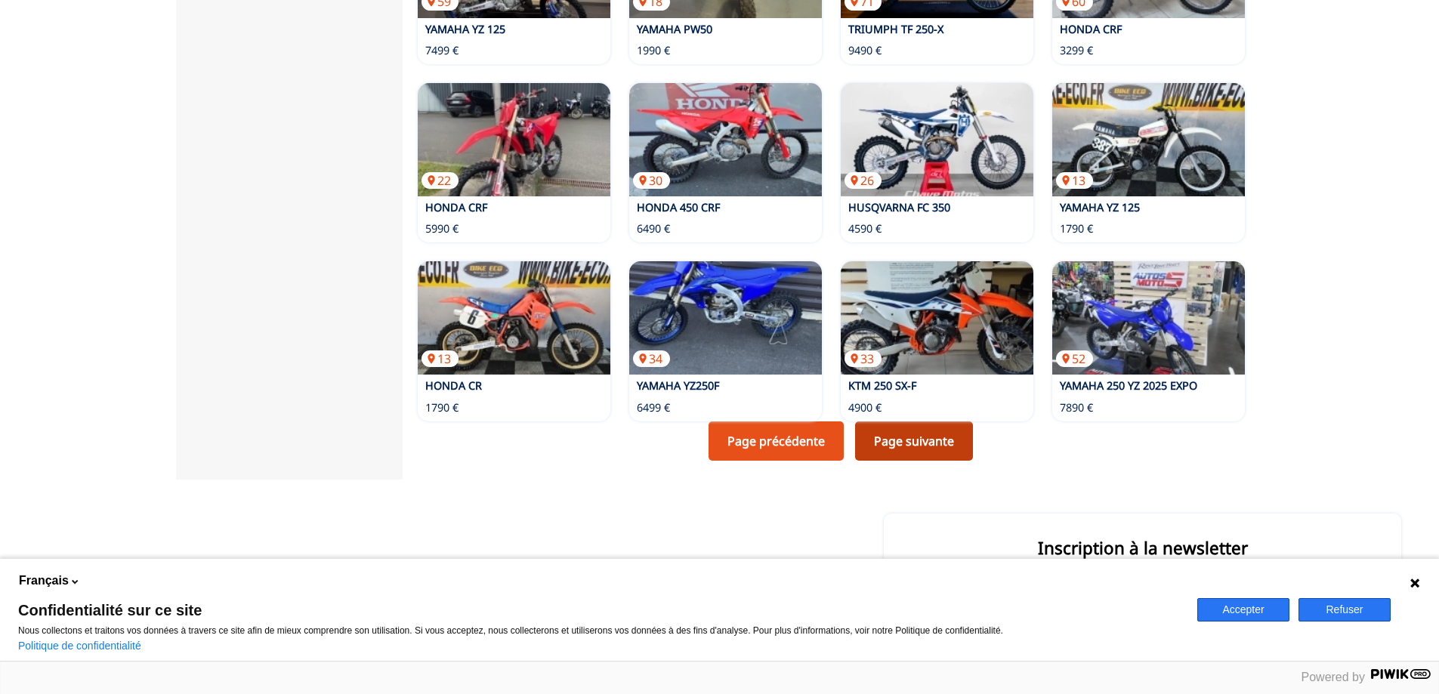
click at [918, 428] on link "Page suivante" at bounding box center [914, 441] width 118 height 39
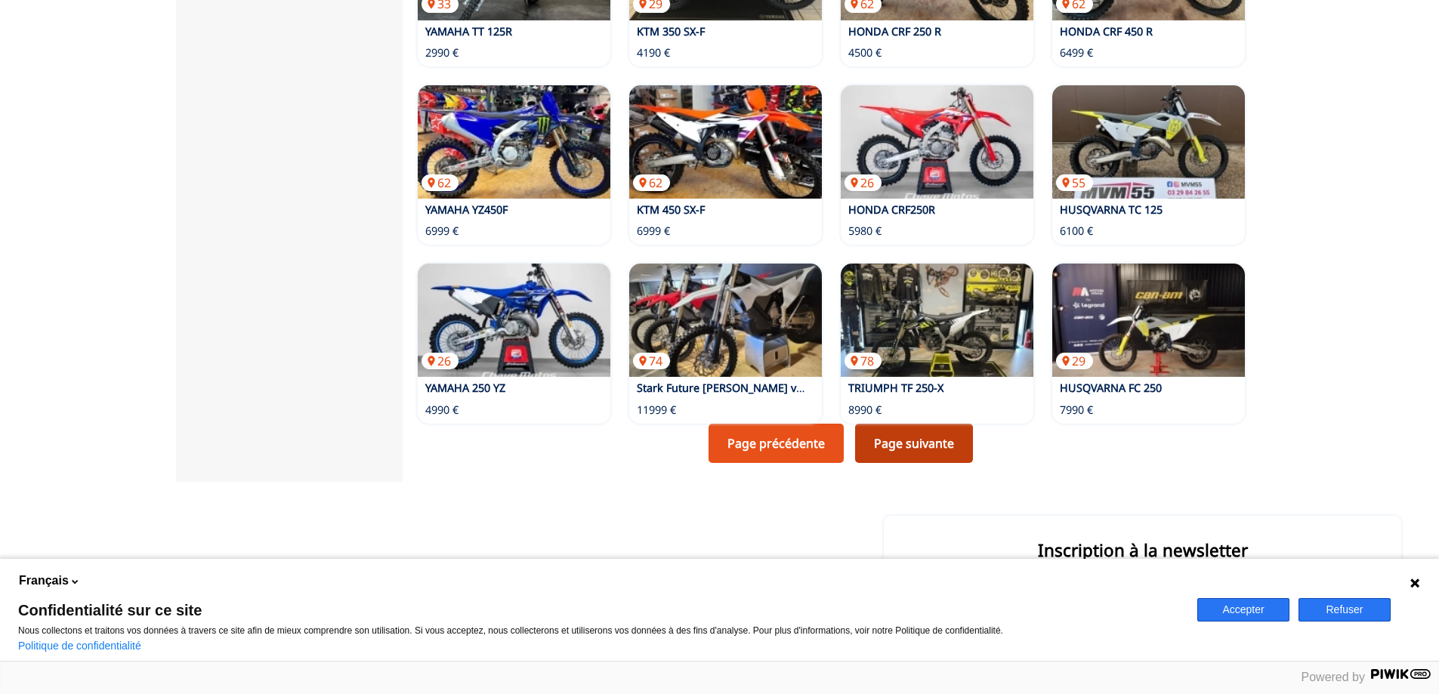
scroll to position [982, 0]
